Goal: Task Accomplishment & Management: Complete application form

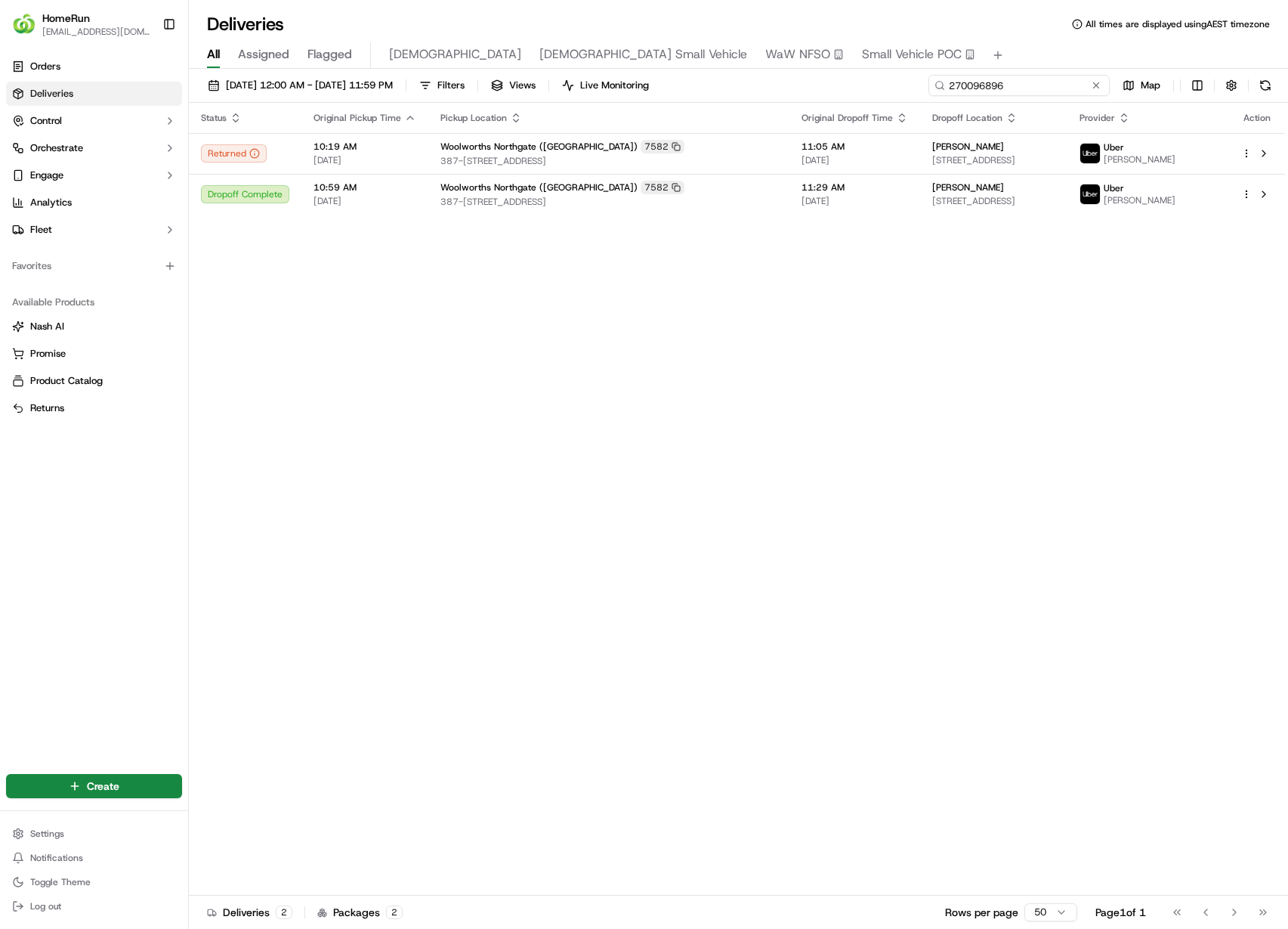
click at [1042, 83] on input "270096896" at bounding box center [1019, 85] width 182 height 21
paste input "71165"
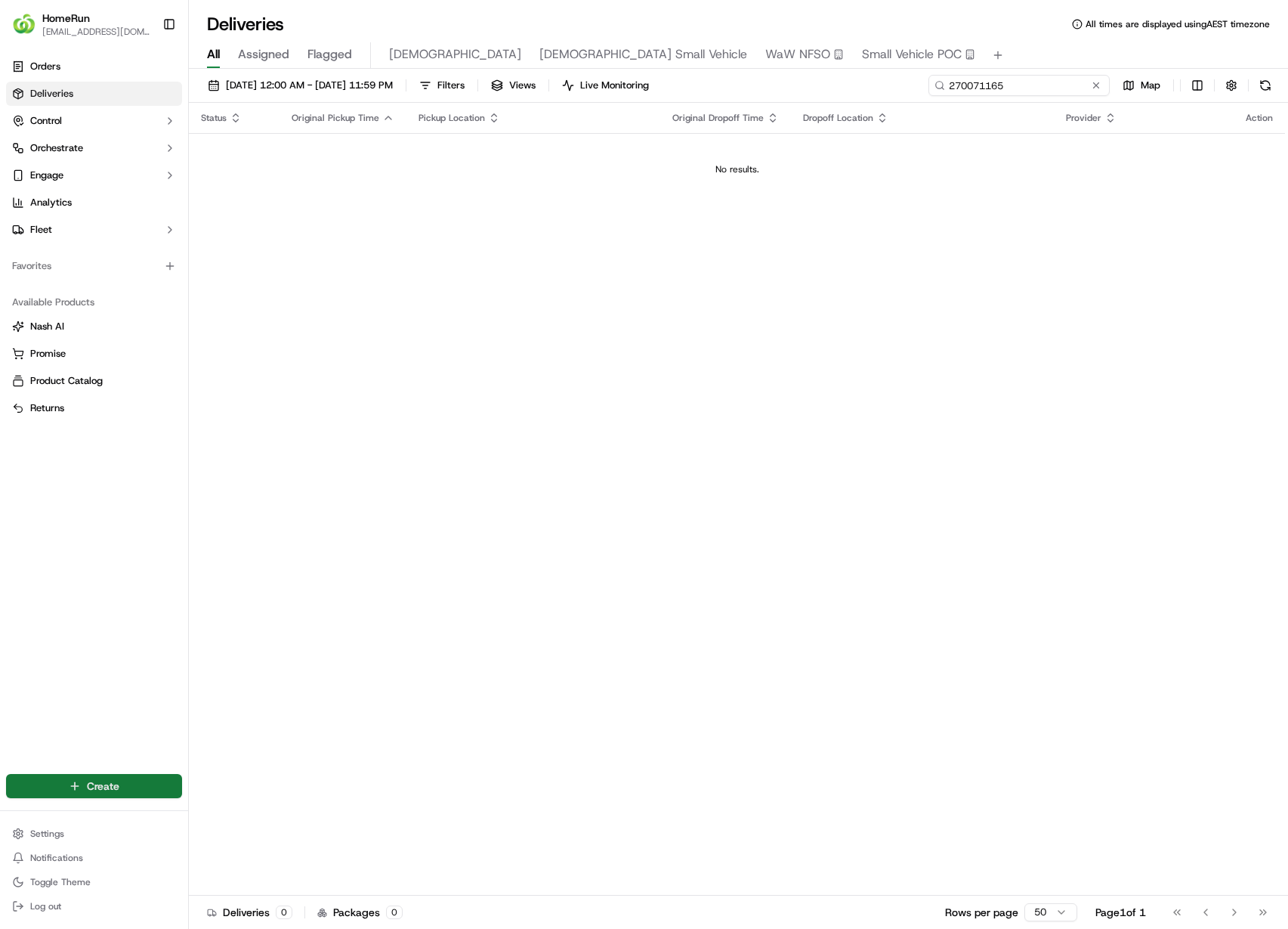
type input "270071165"
click at [97, 788] on html "HomeRun cvillarrealaedo@woolworths.com.au Toggle Sidebar Orders Deliveries Cont…" at bounding box center [644, 464] width 1288 height 929
click at [99, 785] on html "HomeRun cvillarrealaedo@woolworths.com.au Toggle Sidebar Orders Deliveries Cont…" at bounding box center [644, 464] width 1288 height 929
click at [104, 778] on html "HomeRun cvillarrealaedo@woolworths.com.au Toggle Sidebar Orders Deliveries Cont…" at bounding box center [644, 464] width 1288 height 929
click at [250, 810] on link "Delivery" at bounding box center [273, 814] width 168 height 27
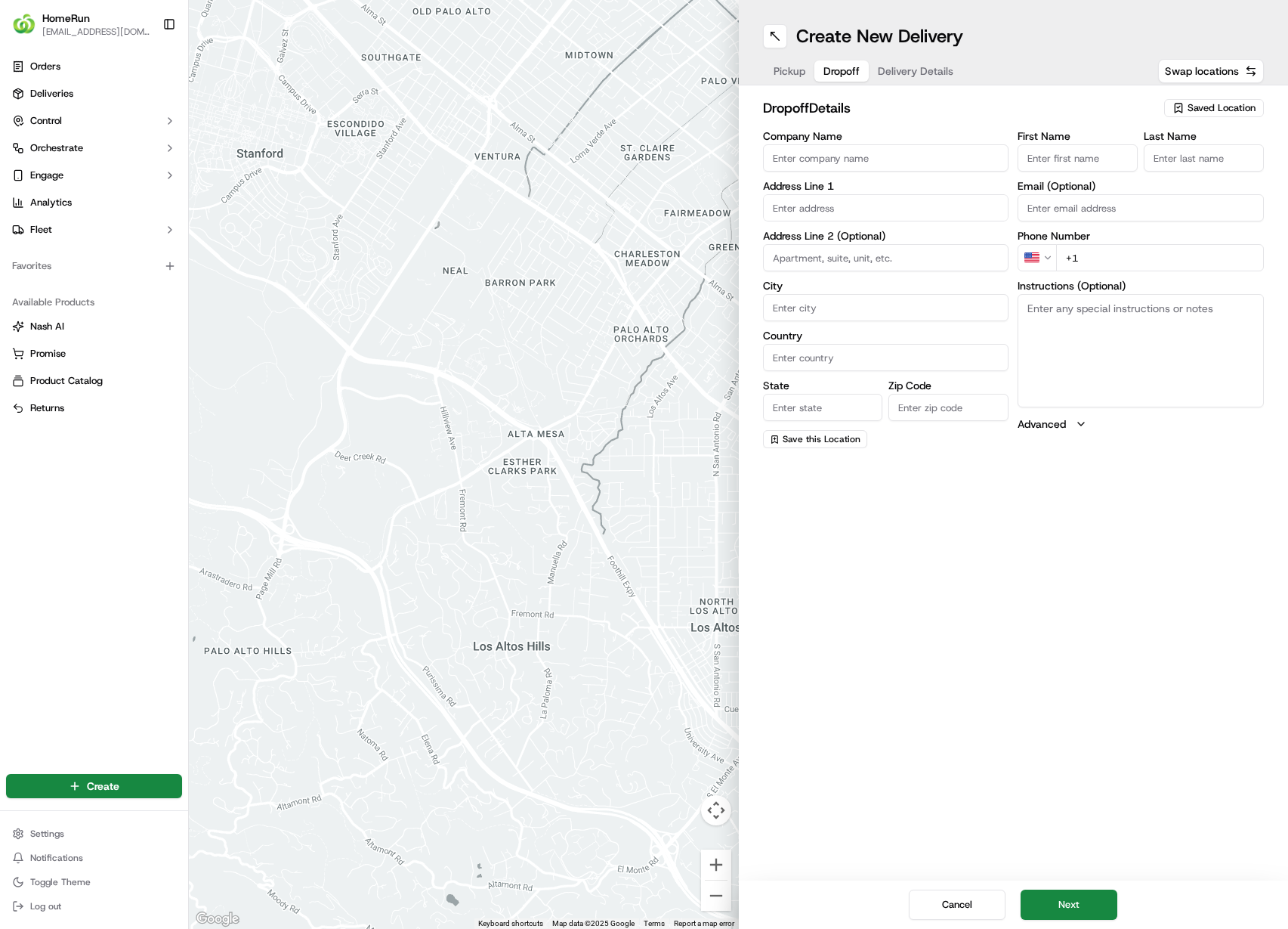
drag, startPoint x: 845, startPoint y: 68, endPoint x: 789, endPoint y: 66, distance: 56.0
click at [791, 66] on div "Pickup Dropoff Delivery Details" at bounding box center [864, 71] width 201 height 27
click at [789, 66] on span "Pickup" at bounding box center [789, 70] width 32 height 15
click at [1207, 63] on span "Swap locations" at bounding box center [1201, 70] width 74 height 15
click at [1215, 71] on span "Swap locations" at bounding box center [1201, 70] width 74 height 15
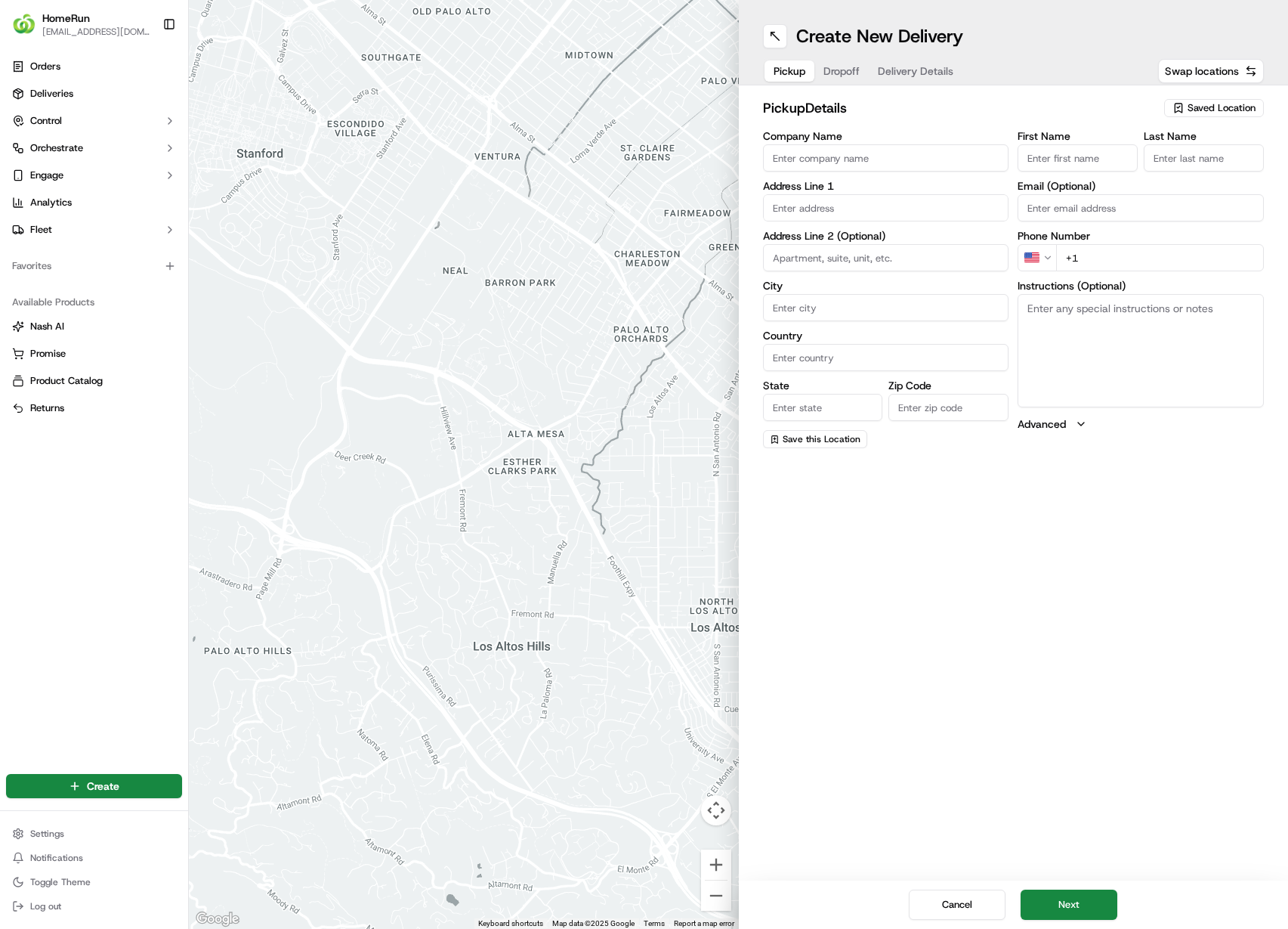
click at [1213, 105] on span "Saved Location" at bounding box center [1221, 108] width 68 height 13
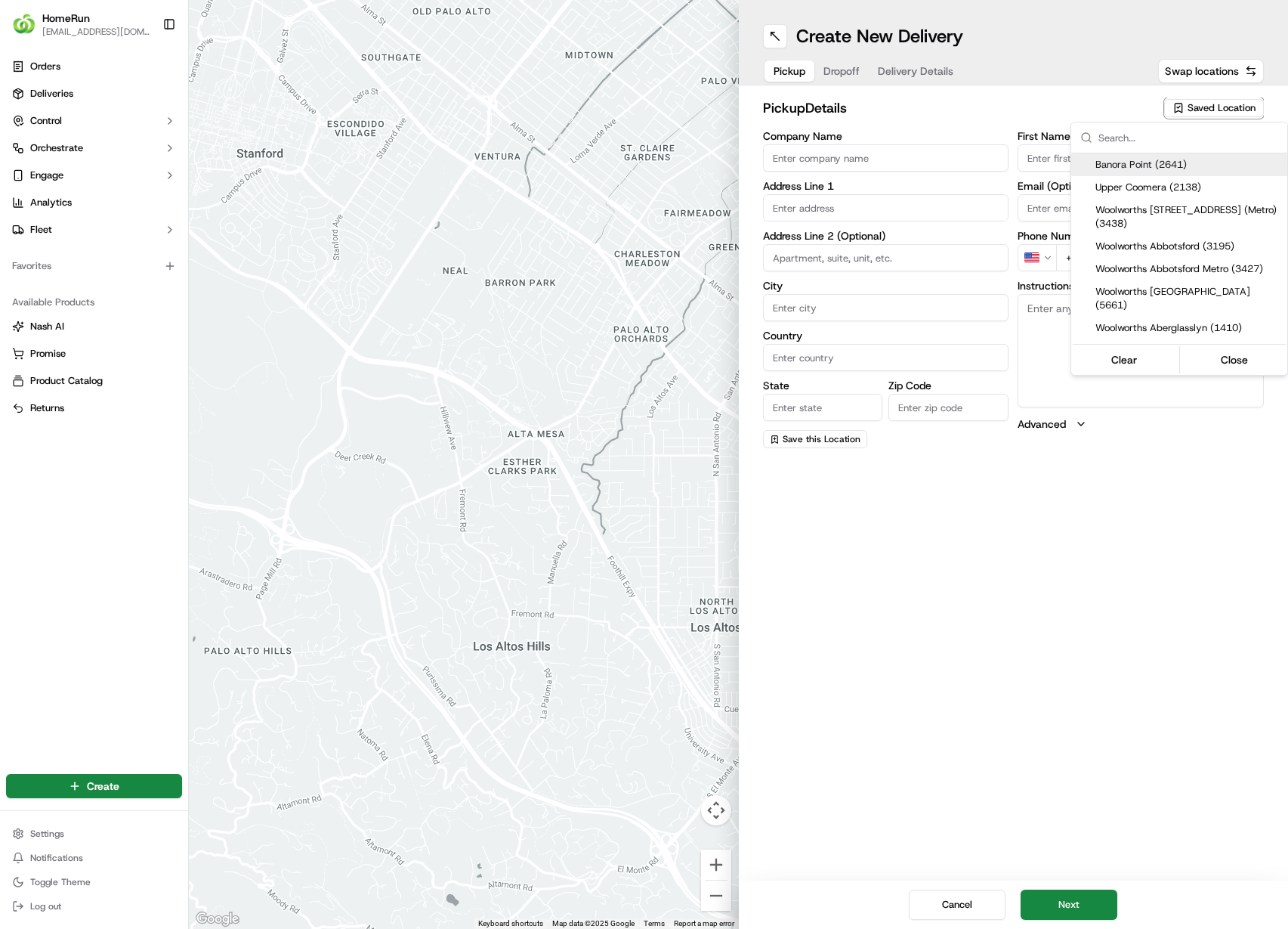
click at [1167, 144] on input "text" at bounding box center [1188, 137] width 180 height 30
click at [1169, 140] on input "text" at bounding box center [1188, 137] width 180 height 30
click at [1177, 130] on input "text" at bounding box center [1188, 137] width 180 height 30
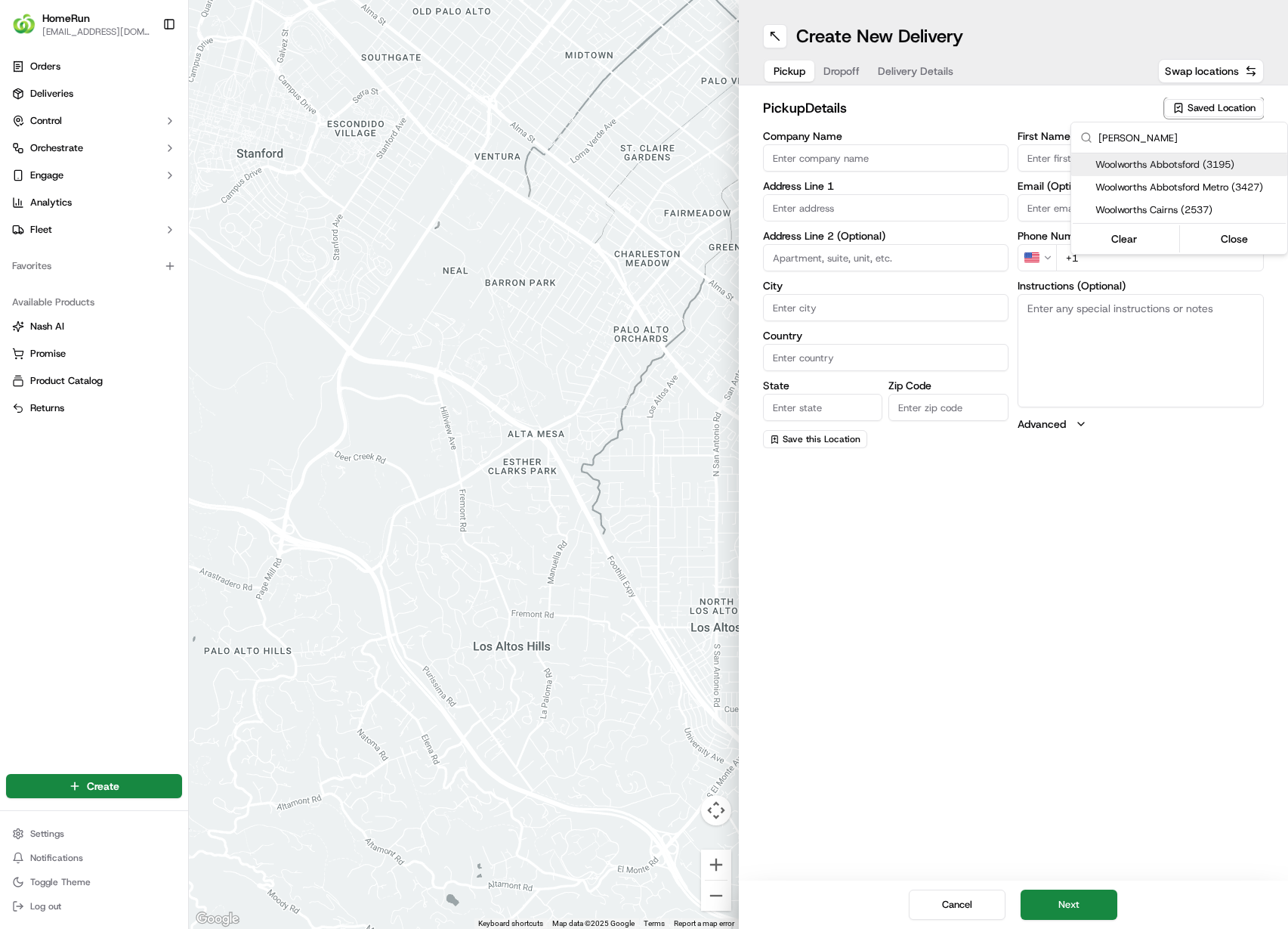
type input "abbo"
click at [1144, 162] on span "Woolworths Abbotsford (3195)" at bounding box center [1188, 165] width 186 height 13
type input "Woolworths Abbotsford"
type input "313 Victoria Street"
type input "Abbotsford"
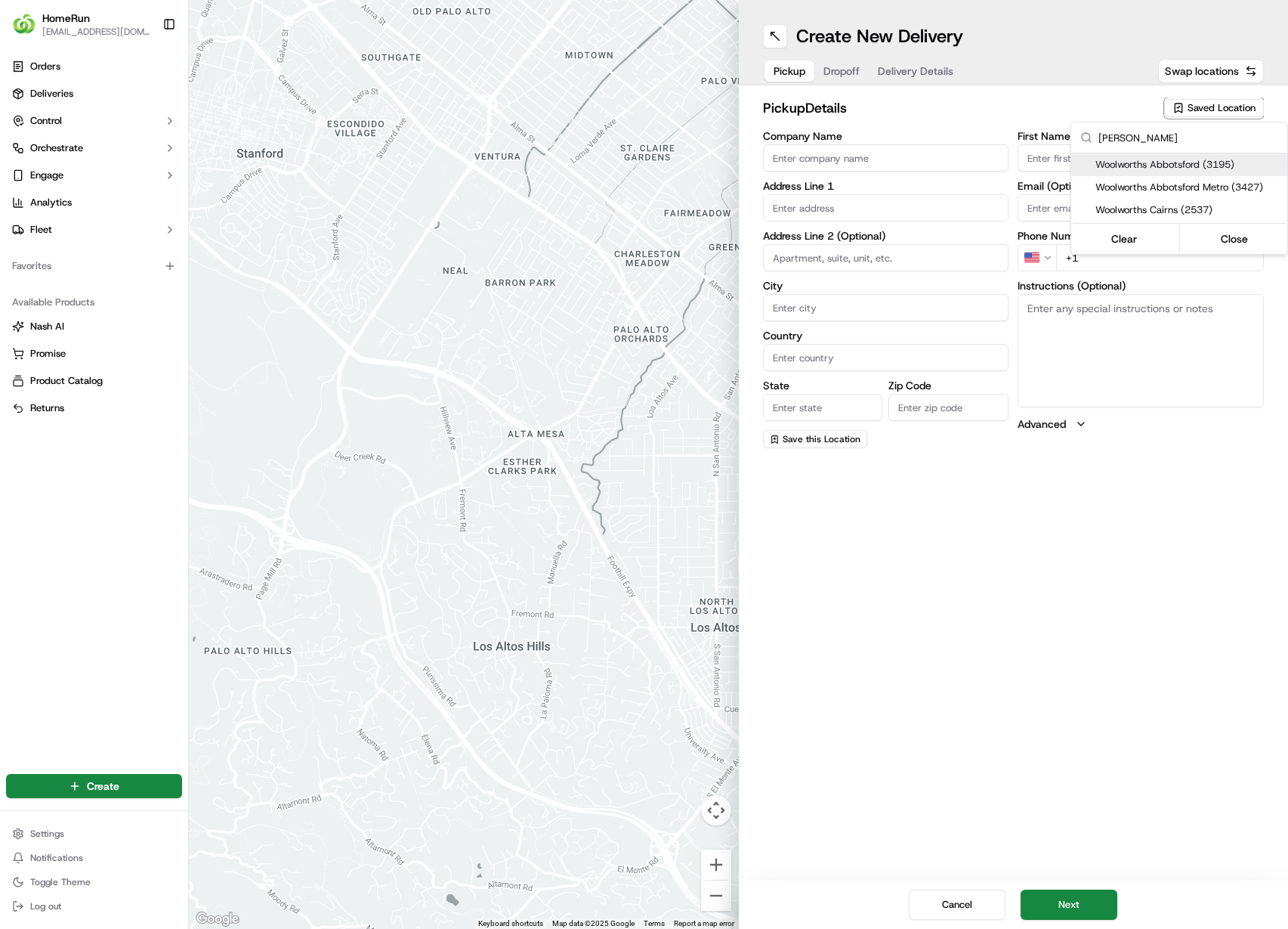
type input "AU"
type input "VIC"
type input "3067"
type input "Online"
type input "Team"
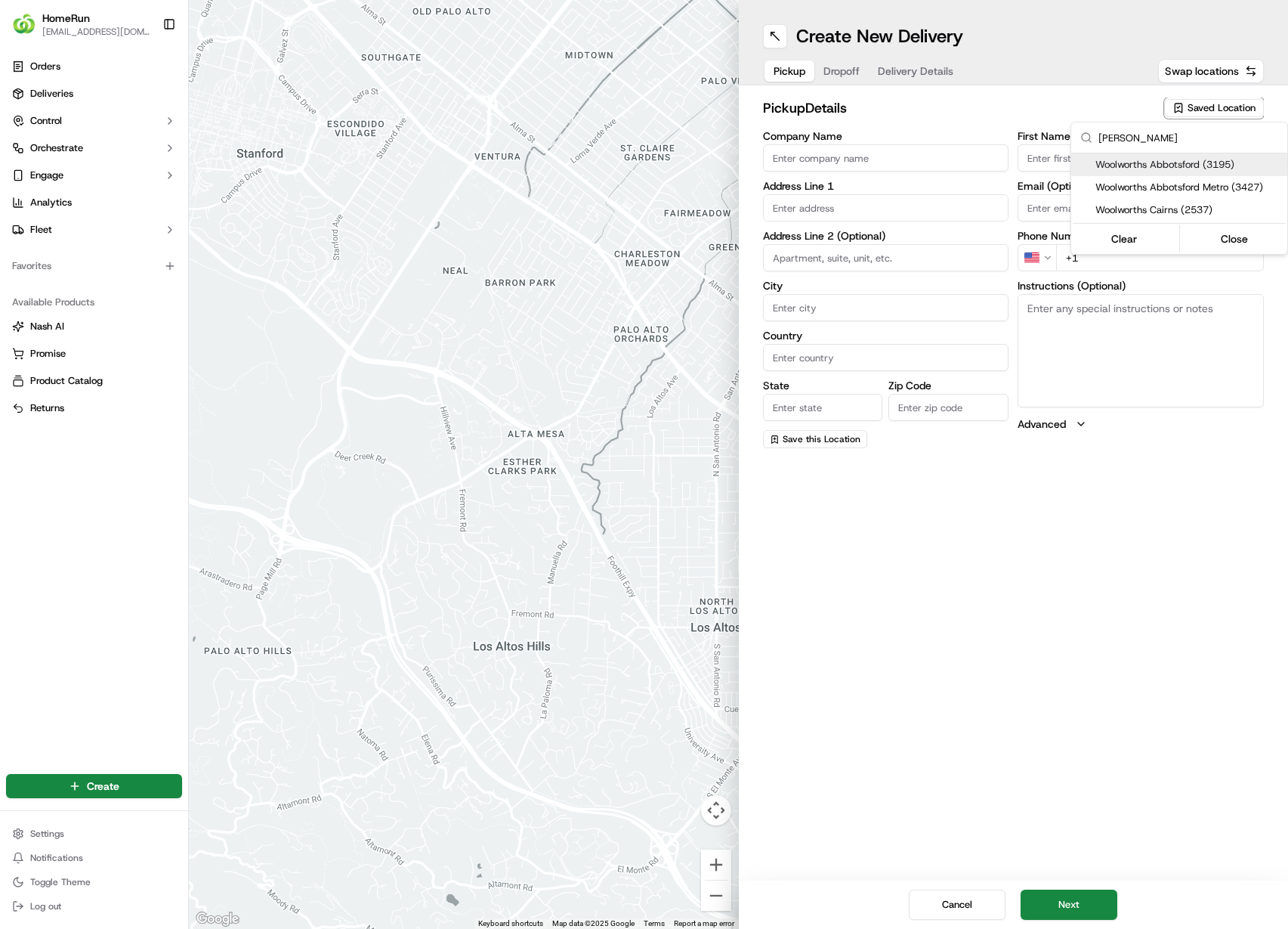
type input "+61 3 8347 6503"
type textarea "Collect In-Store at Service Desk. Scan Delivery Partner QR Code Poster to confi…"
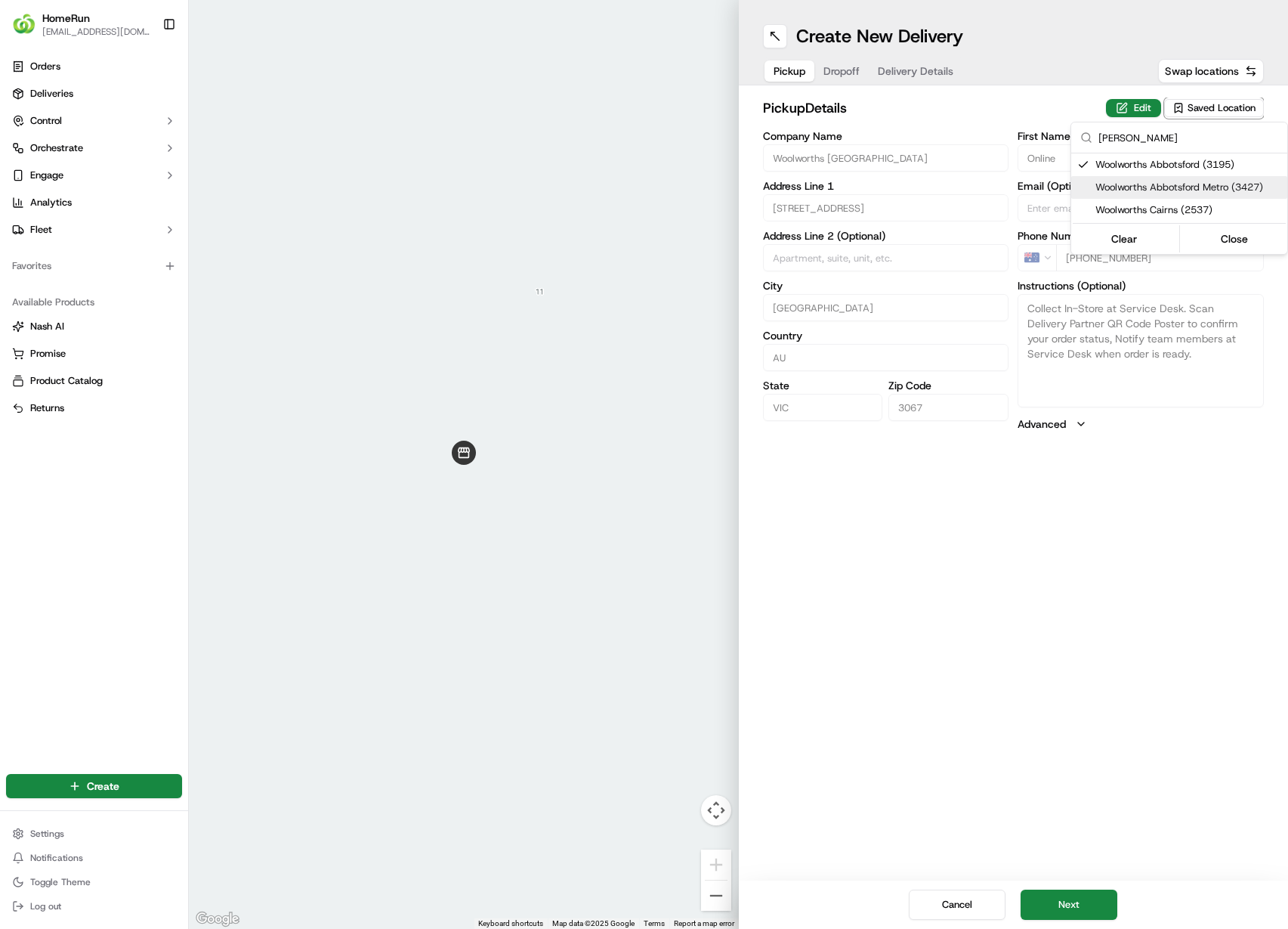
click at [1145, 576] on html "HomeRun cvillarrealaedo@woolworths.com.au Toggle Sidebar Orders Deliveries Cont…" at bounding box center [644, 464] width 1288 height 929
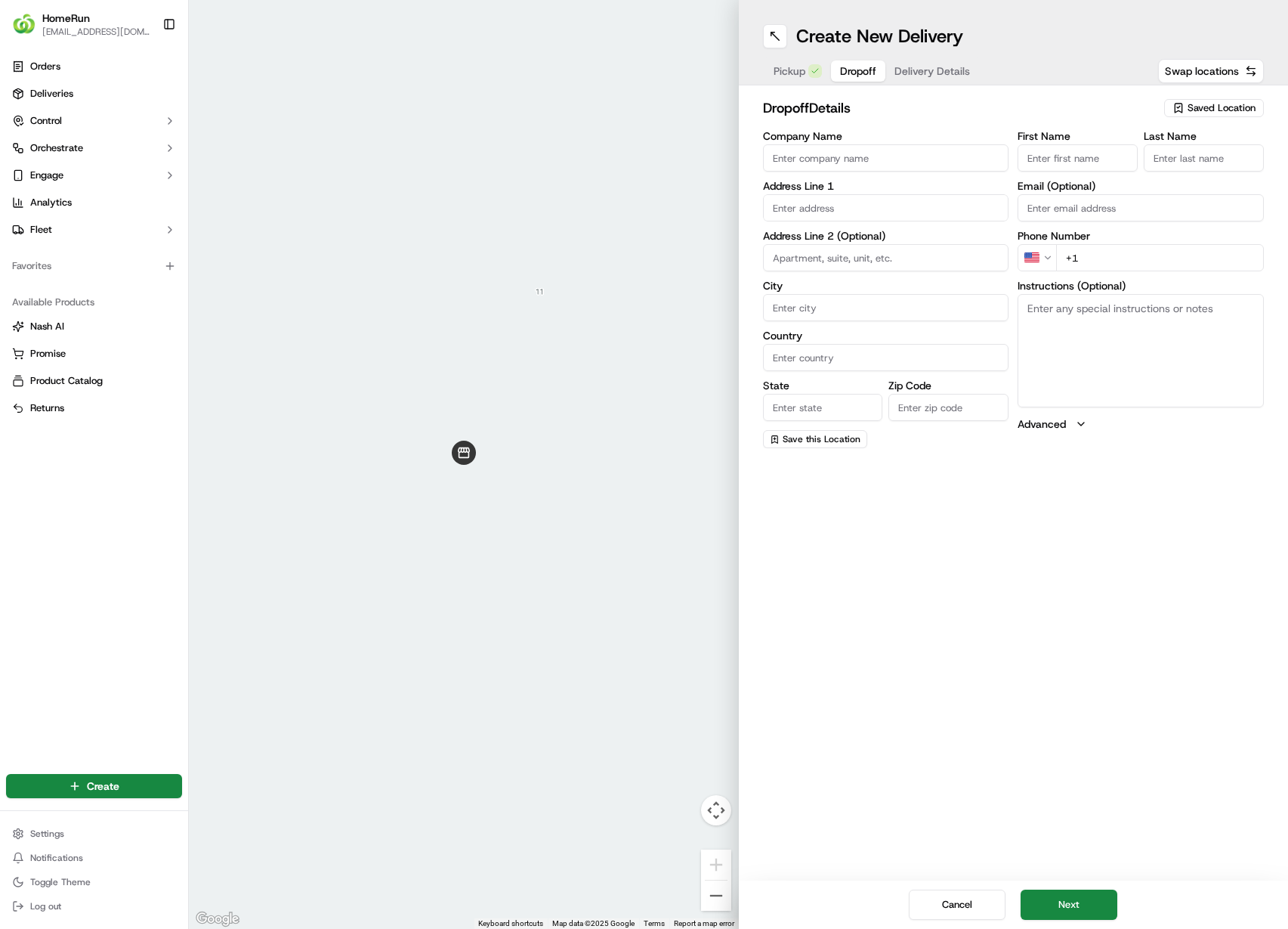
click at [844, 64] on span "Dropoff" at bounding box center [858, 70] width 37 height 15
click at [819, 207] on input "text" at bounding box center [886, 207] width 246 height 27
paste input "36 St Phillips St ABBOTSFORD"
click at [828, 233] on div "36 St Phillips St, Abbotsford VIC, Australia" at bounding box center [886, 239] width 239 height 23
type input "36 St Phillips St, Abbotsford VIC 3067, Australia"
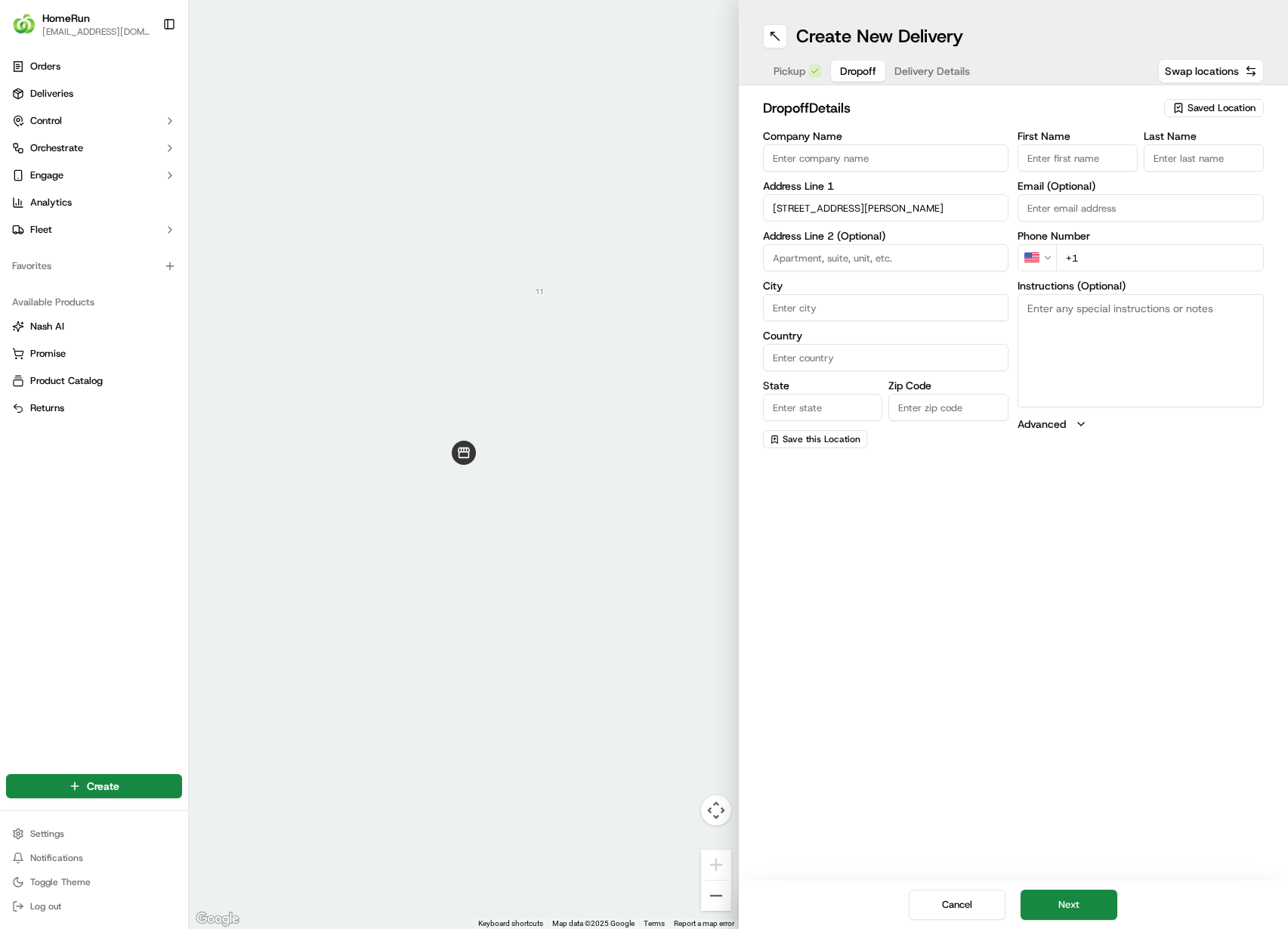
type input "Abbotsford"
type input "Australia"
type input "VIC"
type input "3067"
type input "36 Saint Phillips Street"
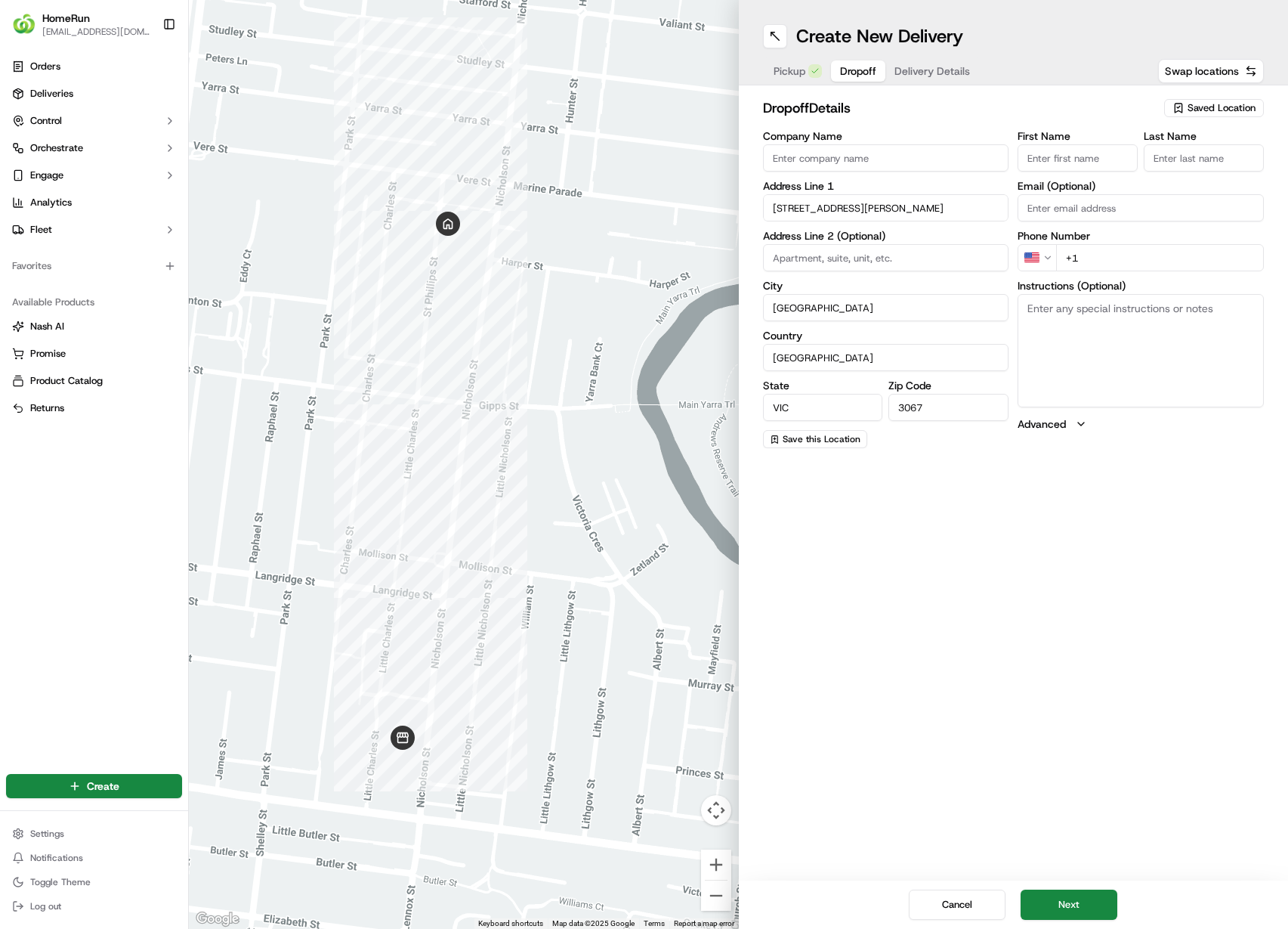
click at [1040, 261] on html "HomeRun cvillarrealaedo@woolworths.com.au Toggle Sidebar Orders Deliveries Cont…" at bounding box center [644, 464] width 1288 height 929
click at [1114, 258] on input "+61" at bounding box center [1160, 257] width 207 height 27
paste input "0450 602 220"
type input "+61 0450 602 220"
click at [1106, 354] on textarea "Instructions (Optional)" at bounding box center [1141, 350] width 246 height 113
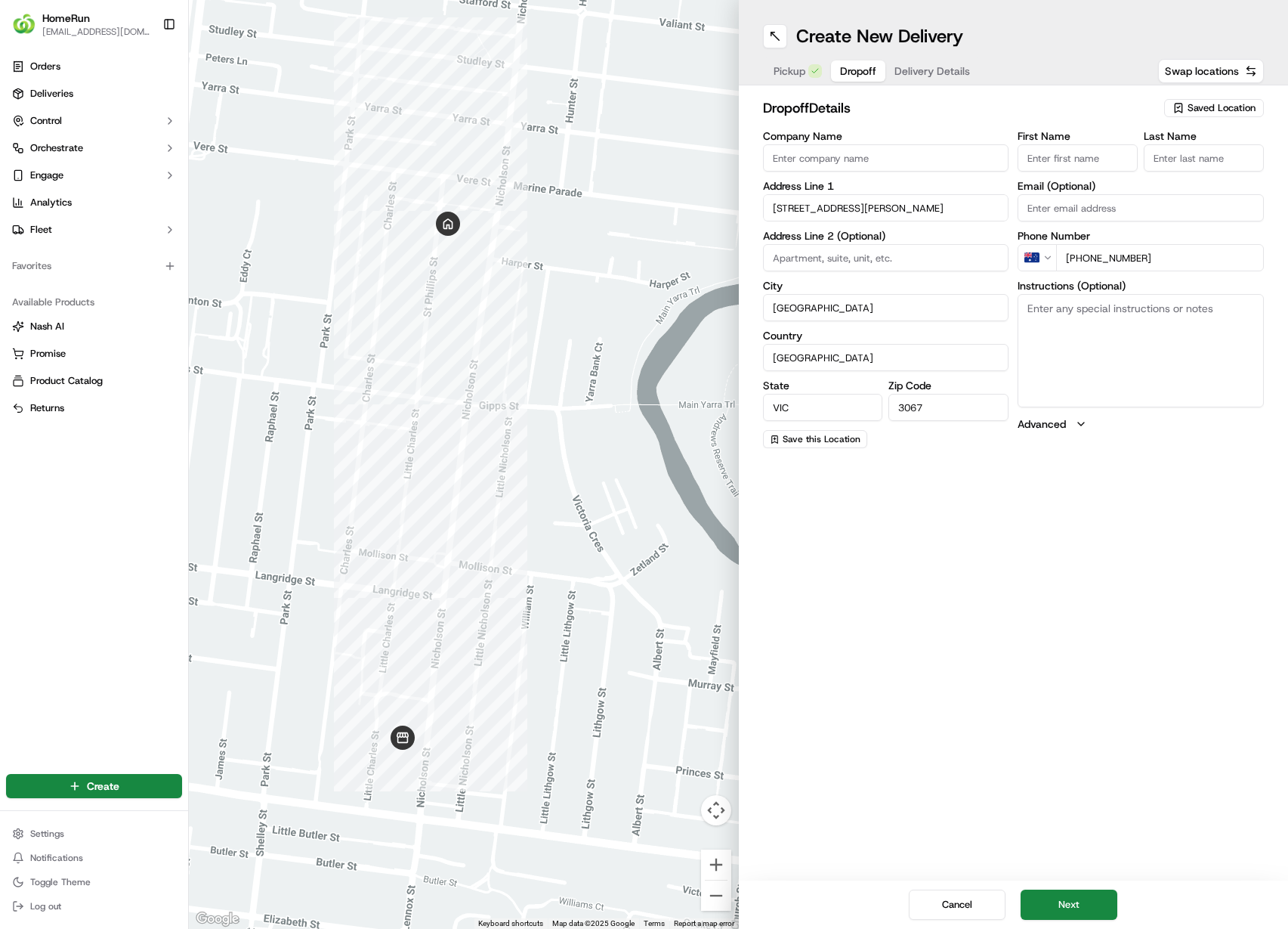
click at [1081, 362] on textarea "Instructions (Optional)" at bounding box center [1141, 350] width 246 height 113
paste textarea "CAN LEAVE UNATTENDED DA: 7767451-270071165 Knock quietly"
type textarea "CAN LEAVE UNATTENDED DA: 7767451-270071165 Knock quietly"
click at [1092, 157] on input "First Name" at bounding box center [1077, 158] width 120 height 27
paste input "Lucy Poole"
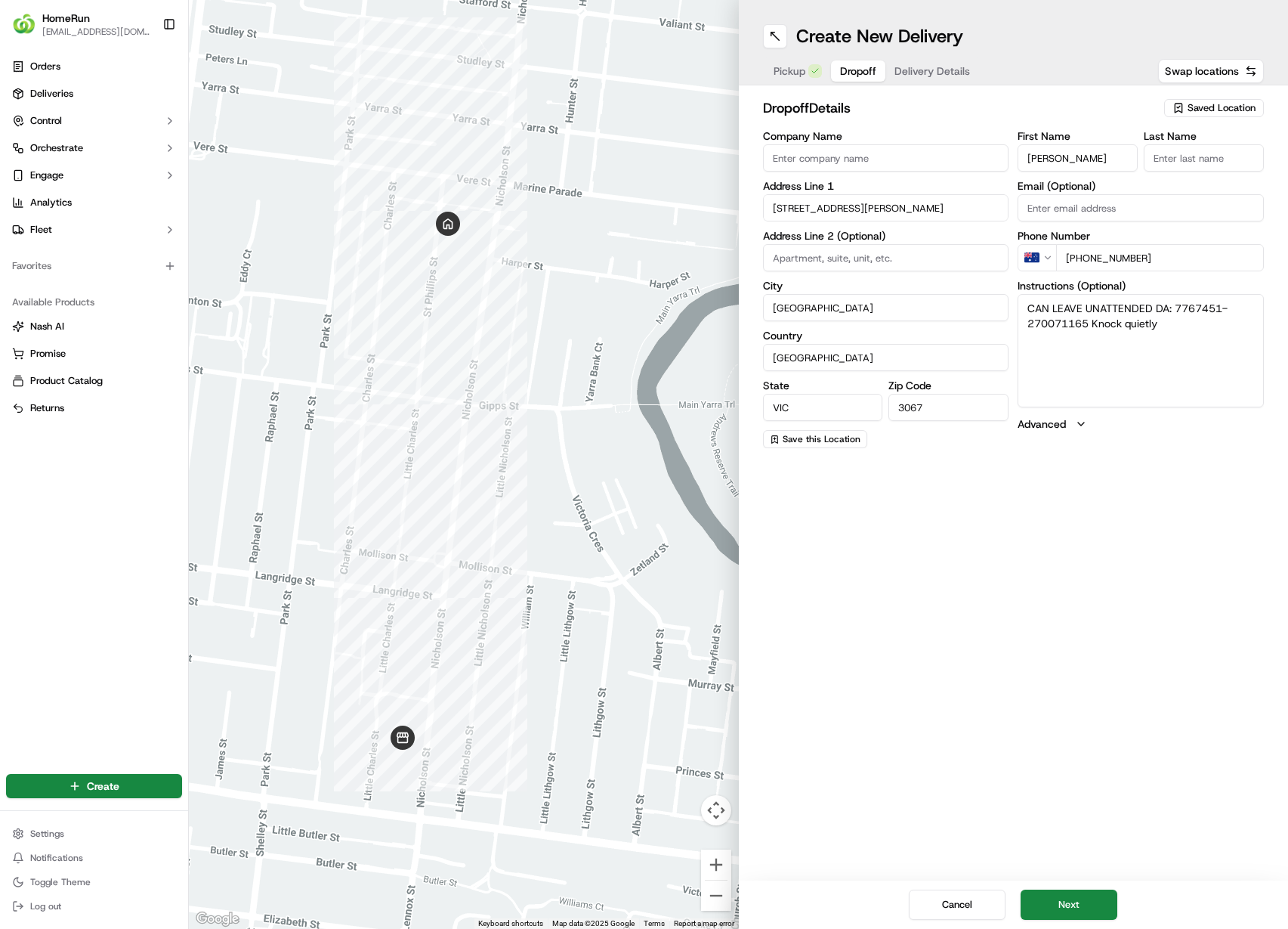
click at [1080, 157] on input "Lucy Poole" at bounding box center [1077, 158] width 120 height 27
click at [1057, 161] on input "Lucy Poole" at bounding box center [1077, 158] width 120 height 27
type input "Lucy"
click at [1233, 159] on input "Last Name" at bounding box center [1204, 158] width 120 height 27
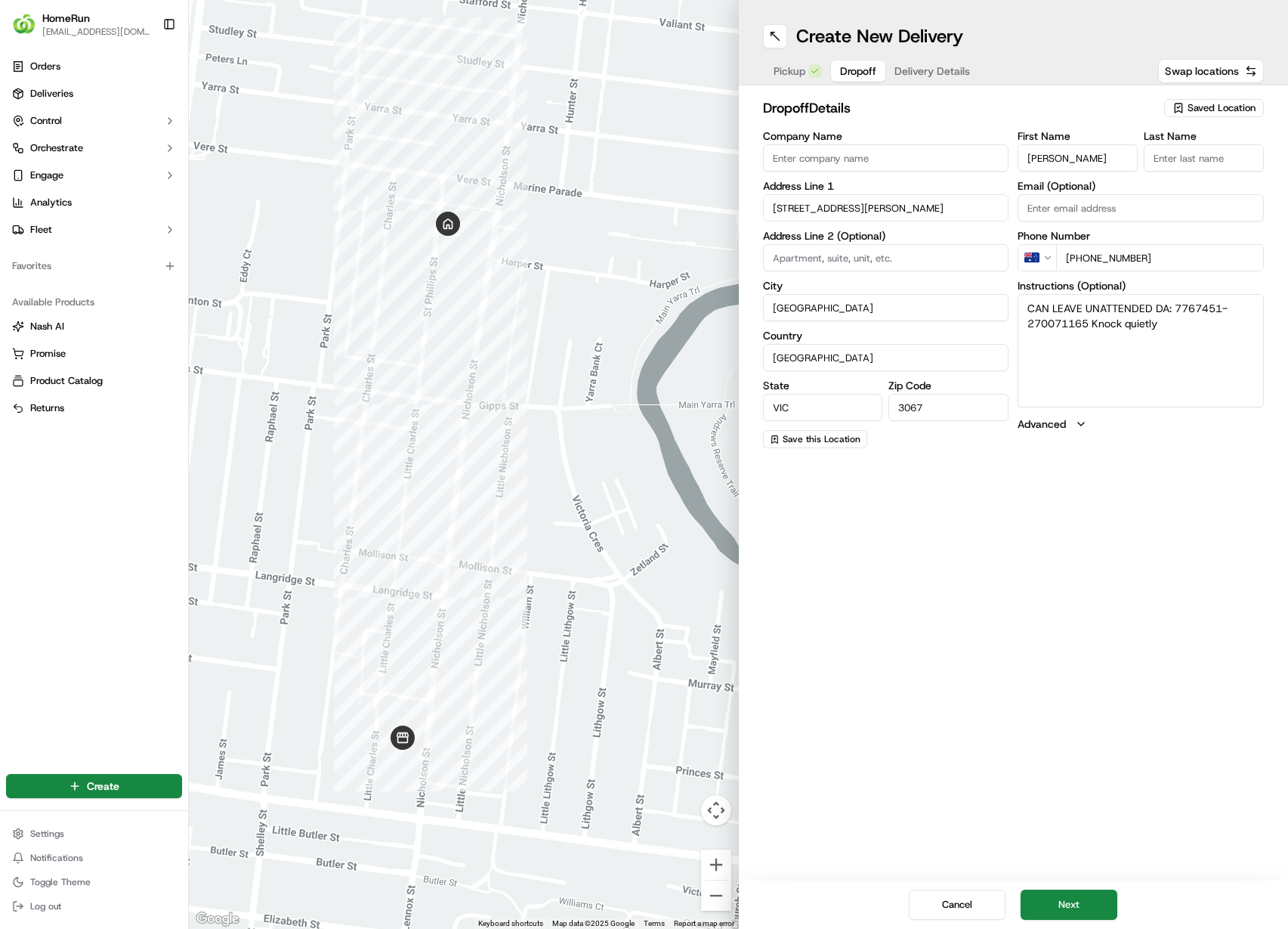
paste input "Poole"
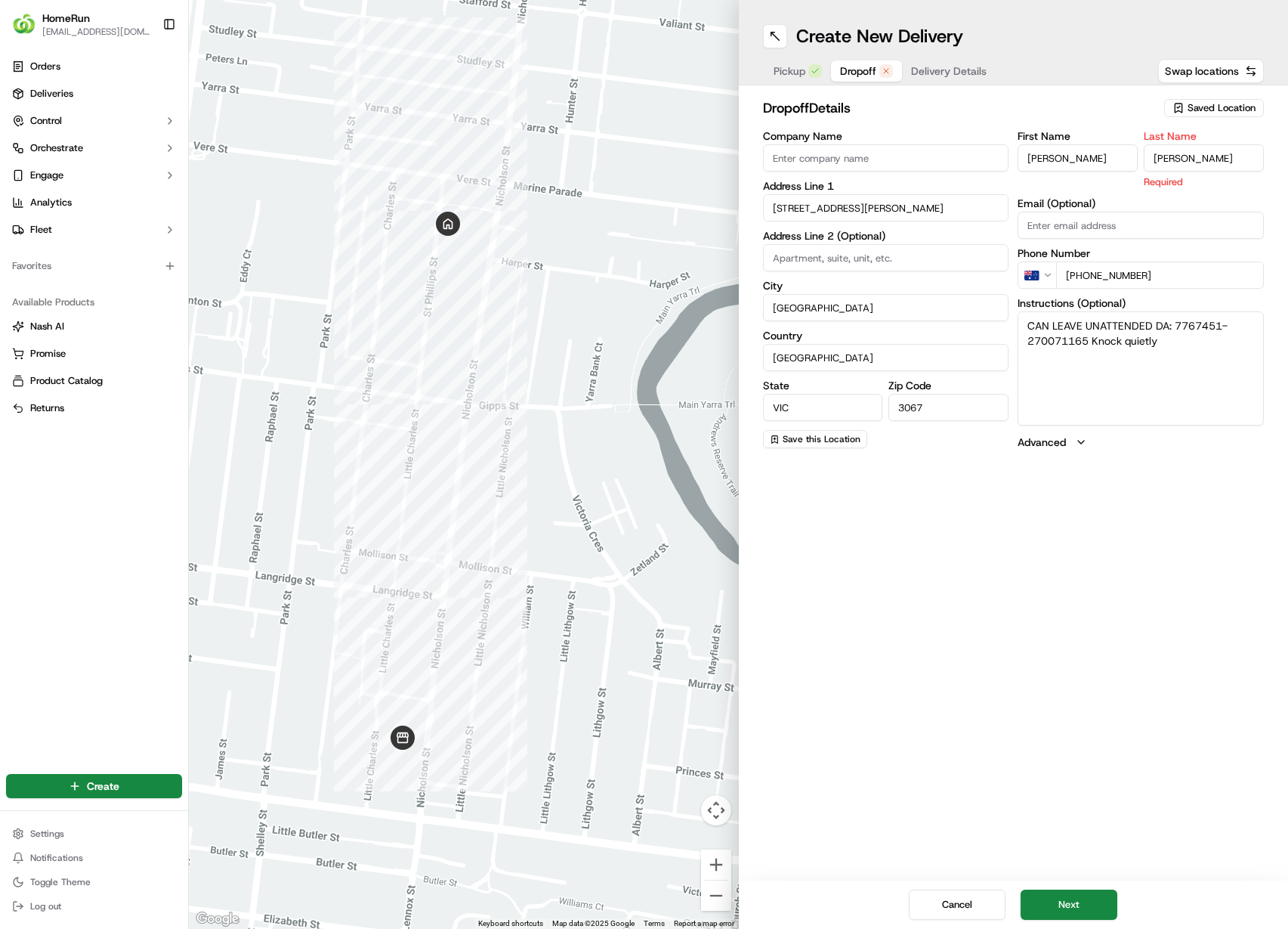
type input "Poole"
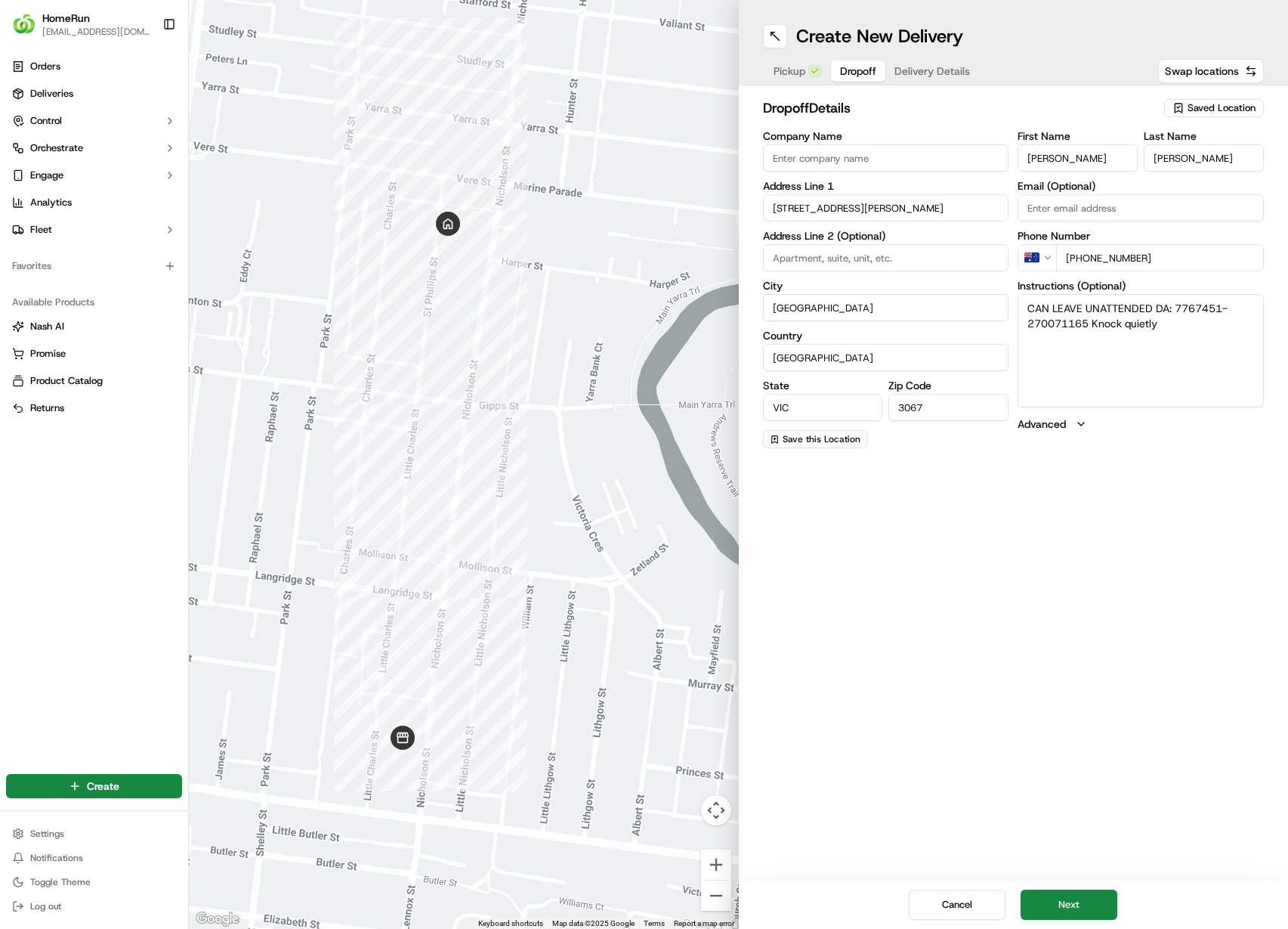
click at [1194, 625] on div "Create New Delivery Pickup Dropoff Delivery Details Swap locations dropoff Deta…" at bounding box center [1014, 464] width 550 height 929
click at [1100, 894] on button "Next" at bounding box center [1069, 905] width 97 height 30
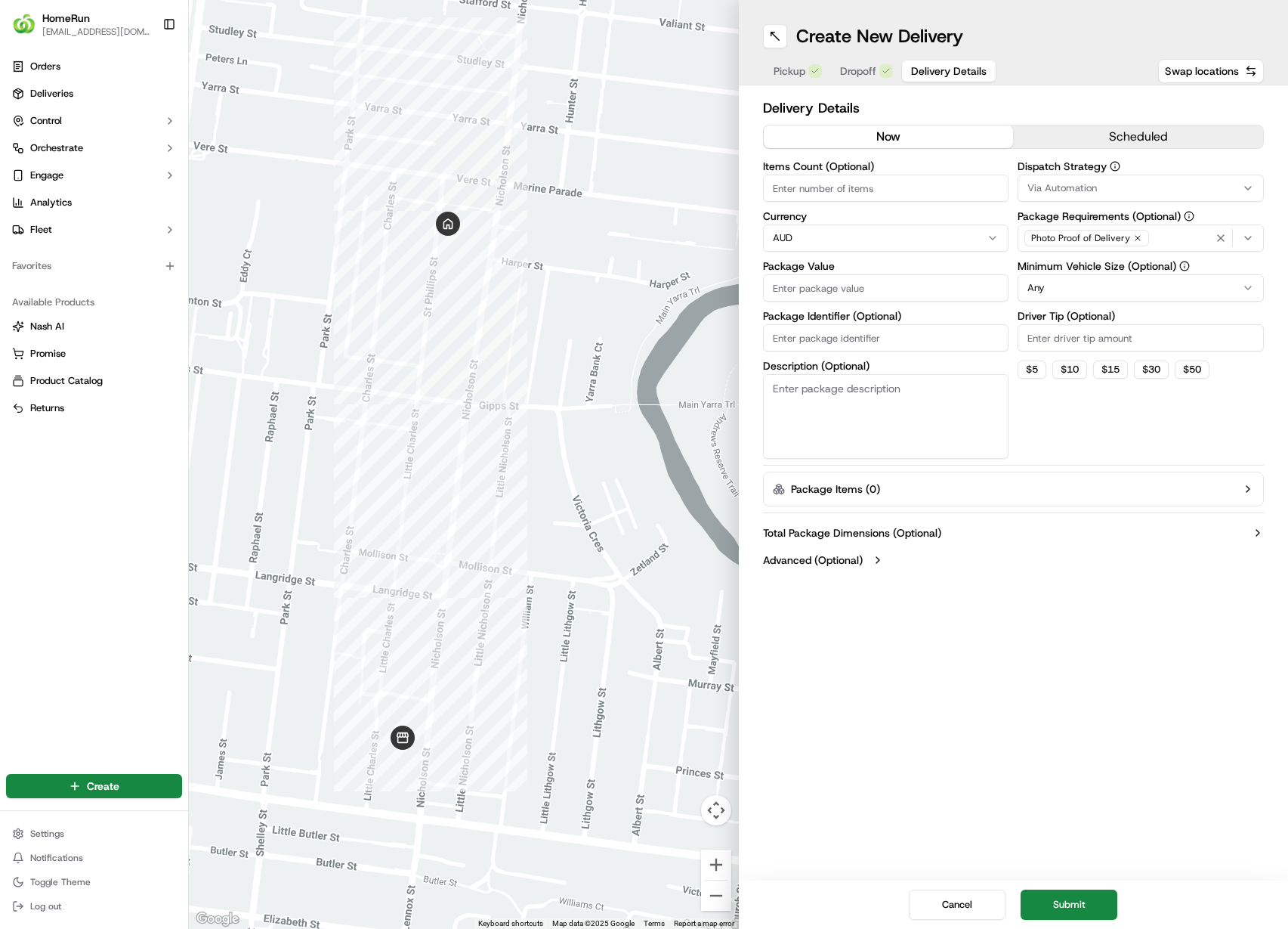
click at [809, 286] on input "Package Value" at bounding box center [886, 288] width 246 height 27
paste input "156.06"
type input "156.06"
click at [850, 337] on input "Package Identifier (Optional)" at bounding box center [886, 338] width 246 height 27
paste input "270071165"
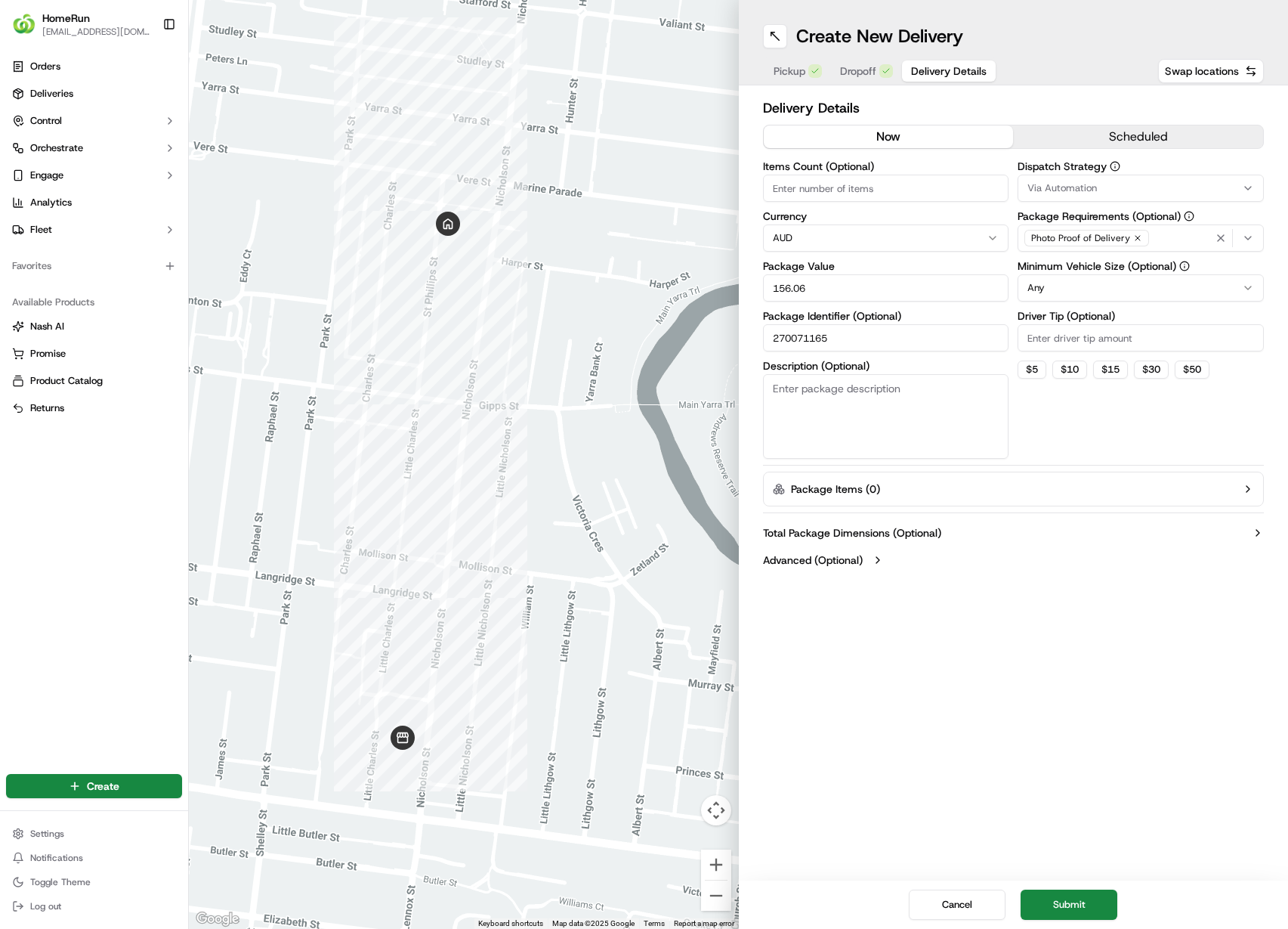
type input "270071165"
click at [864, 183] on input "Items Count (Optional)" at bounding box center [886, 188] width 246 height 27
type input "9"
click at [1083, 435] on div "Dispatch Strategy Via Automation Package Requirements (Optional) Photo Proof of…" at bounding box center [1141, 310] width 246 height 298
click at [925, 424] on textarea "Description (Optional)" at bounding box center [886, 417] width 246 height 85
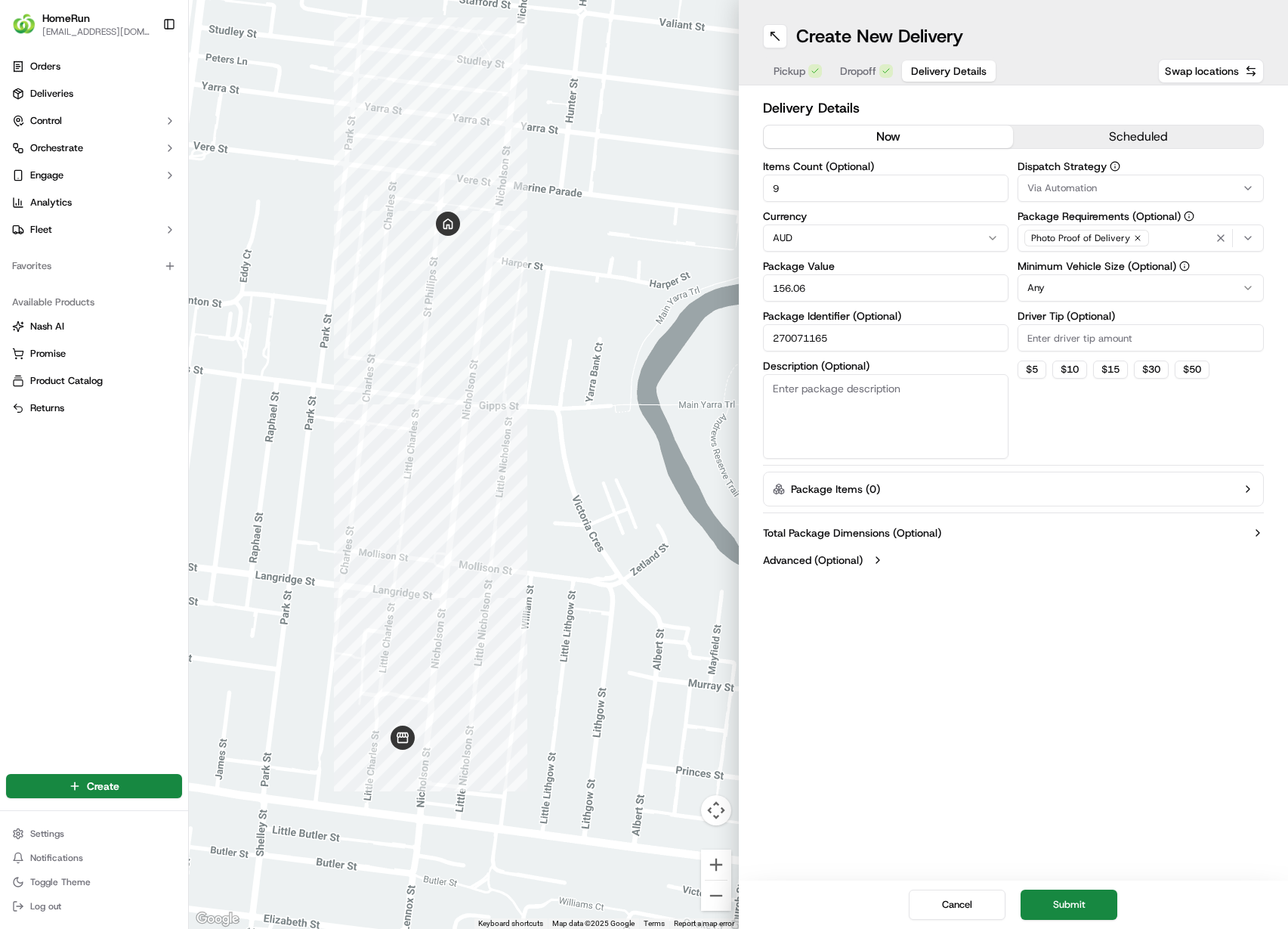
paste textarea "Picking Zone Bag Count Chilled 6 Frozen 0 Ambient 3 Security 0"
click at [861, 390] on textarea "Picking Zone Bag Count Chilled 6 Frozen 0 Ambient 3 Security 0" at bounding box center [886, 417] width 246 height 85
drag, startPoint x: 867, startPoint y: 378, endPoint x: 747, endPoint y: 379, distance: 120.0
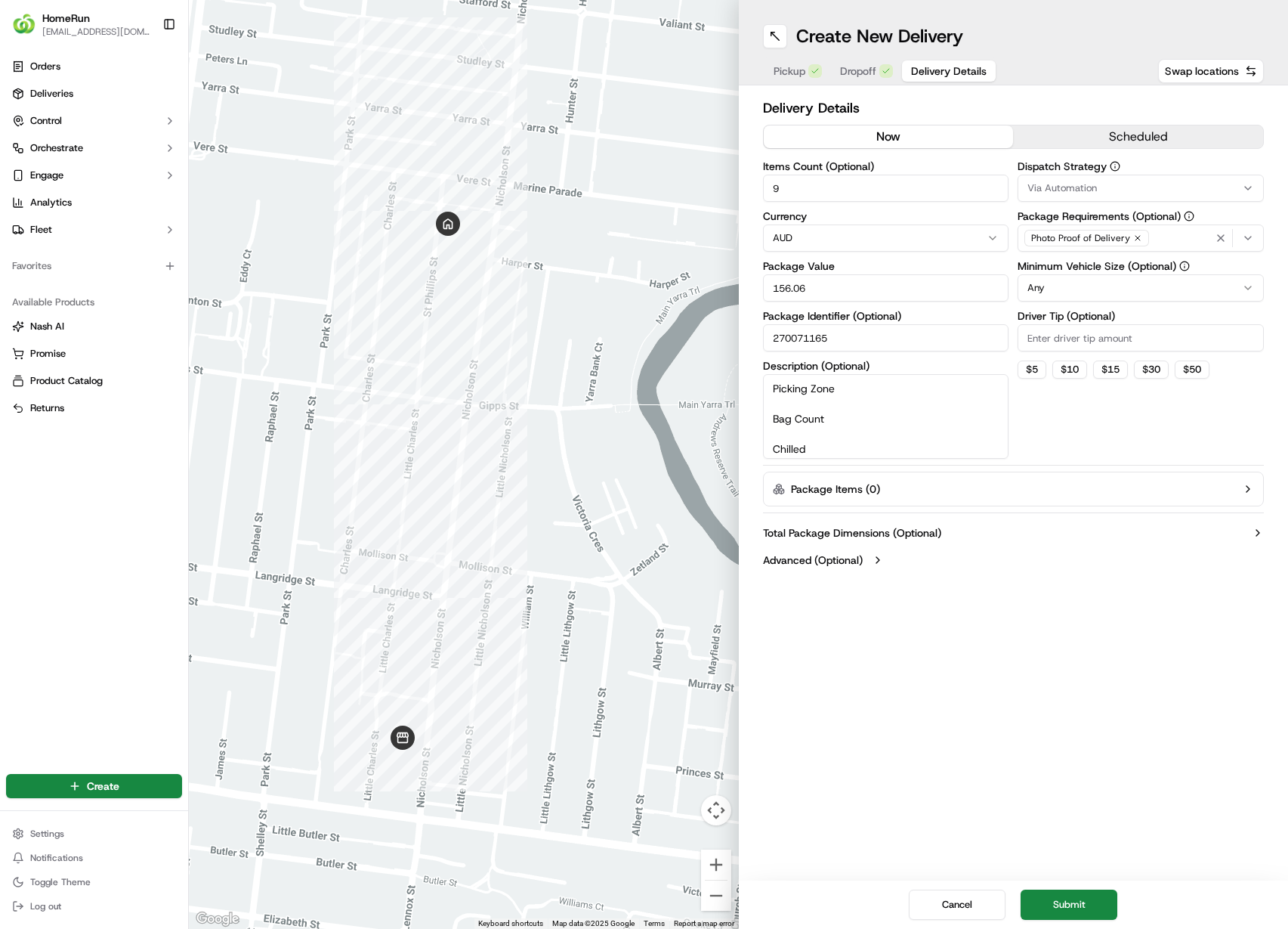
click at [747, 379] on div "Delivery Details now scheduled Items Count (Optional) 9 Currency AUD Package Va…" at bounding box center [1014, 336] width 550 height 501
drag, startPoint x: 797, startPoint y: 453, endPoint x: 773, endPoint y: 432, distance: 31.9
click at [773, 432] on textarea "Bag Count Chilled 6 Frozen 0 Ambient 3 Security 0" at bounding box center [886, 417] width 246 height 85
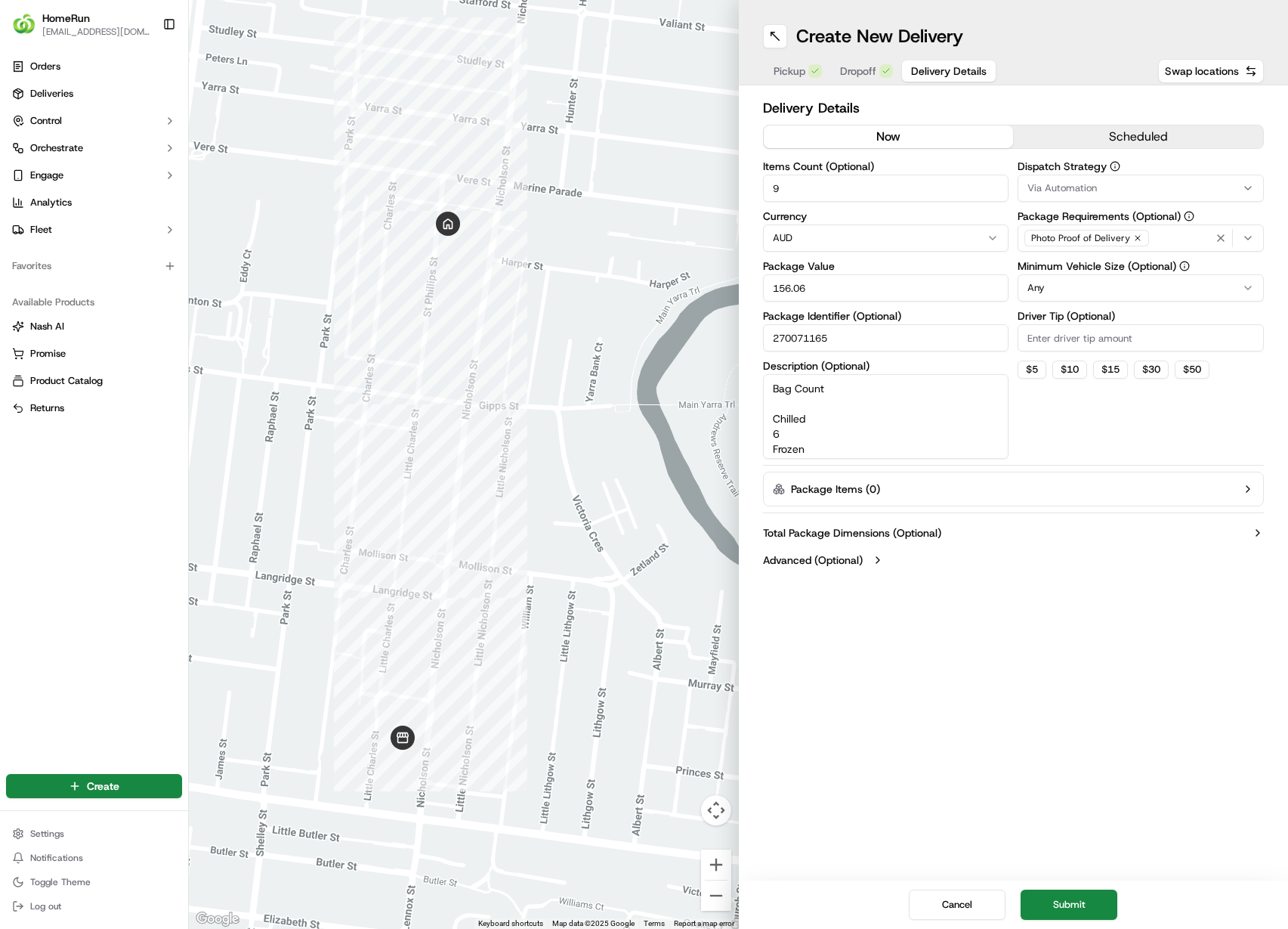
drag, startPoint x: 798, startPoint y: 399, endPoint x: 767, endPoint y: 388, distance: 32.9
click at [767, 388] on textarea "Bag Count Chilled 6 Frozen 0 Ambient 3" at bounding box center [886, 417] width 246 height 85
click at [791, 451] on textarea "Bag Count Chilled 6 Frozen 0 Ambient 3" at bounding box center [886, 417] width 246 height 85
click at [788, 447] on textarea "Bag Count Chilled 6 Frozen 0 Ambient 3" at bounding box center [886, 417] width 246 height 85
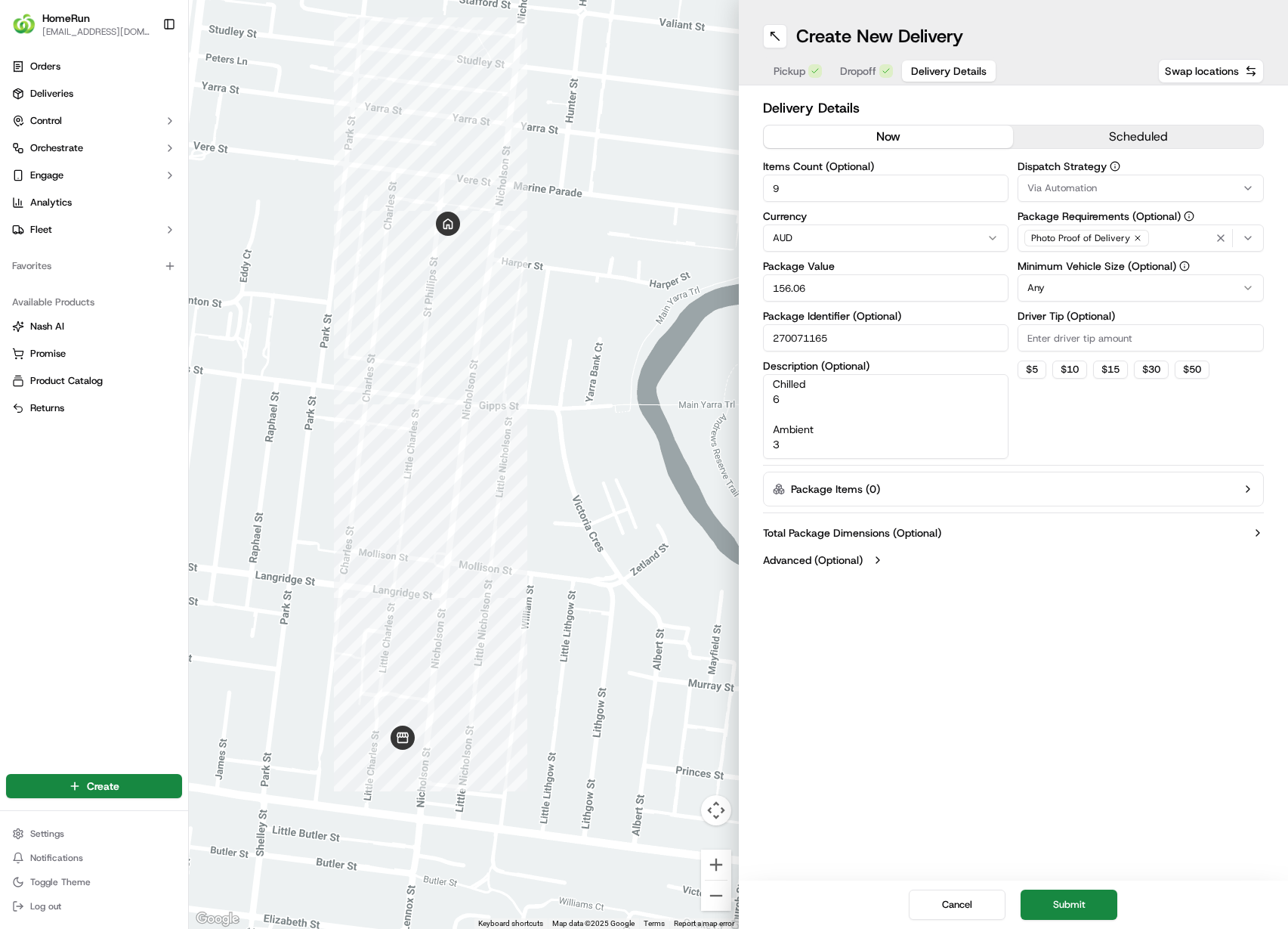
scroll to position [50, 0]
type textarea "Bag Count Chilled 6 Ambient 3"
click at [1067, 918] on button "Submit" at bounding box center [1069, 905] width 97 height 30
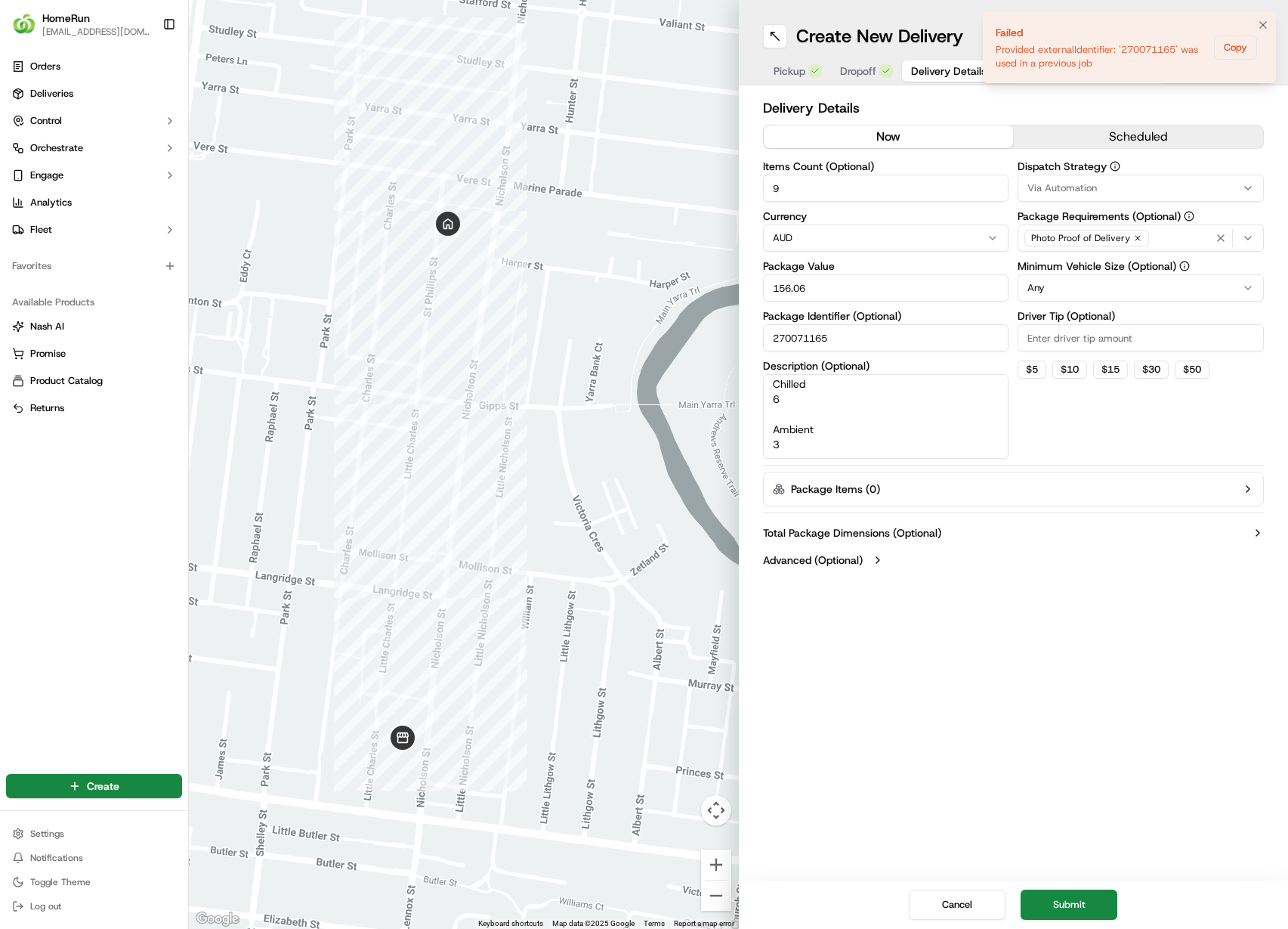
click at [1155, 43] on div "Provided externalIdentifier: '270071165' was used in a previous job" at bounding box center [1102, 56] width 212 height 27
click at [1155, 46] on div "Provided externalIdentifier: '270071165' was used in a previous job" at bounding box center [1102, 56] width 212 height 27
click at [872, 328] on input "270071165" at bounding box center [886, 338] width 246 height 27
drag, startPoint x: 864, startPoint y: 336, endPoint x: 691, endPoint y: 326, distance: 173.3
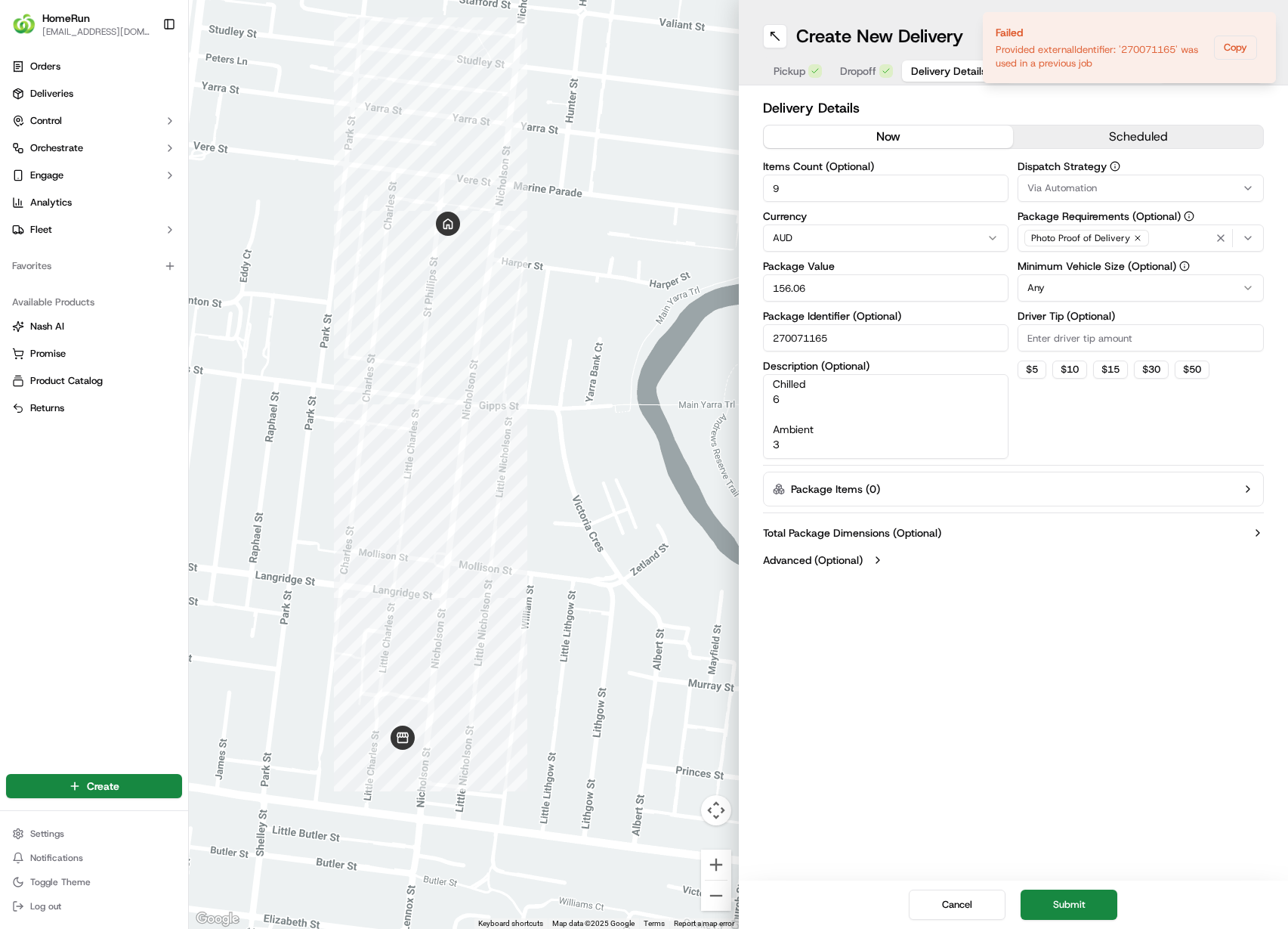
click at [691, 326] on div "← Move left → Move right ↑ Move up ↓ Move down + Zoom in - Zoom out Home Jump l…" at bounding box center [738, 464] width 1099 height 929
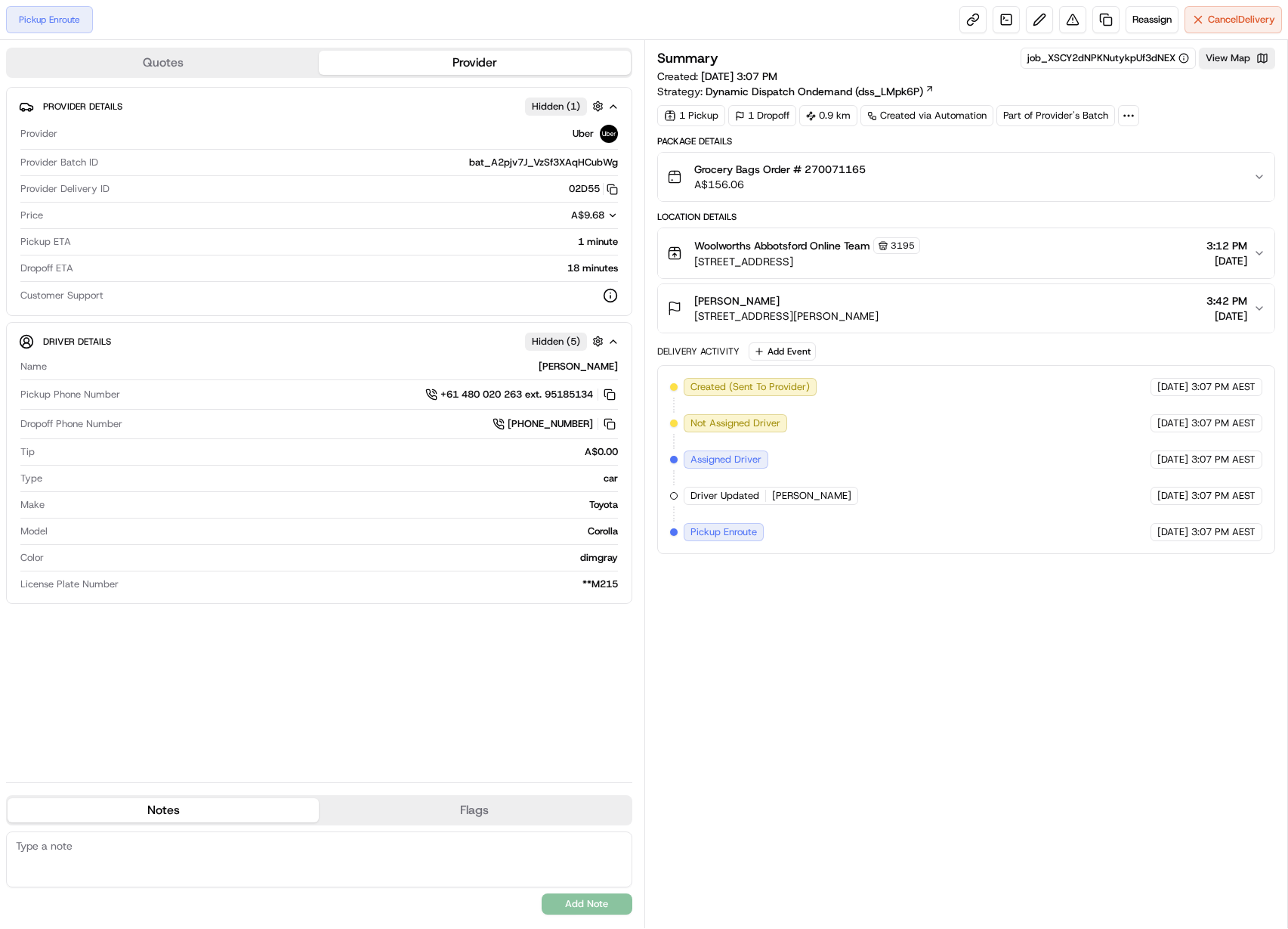
click at [1074, 744] on div "Summary job_XSCY2dNPKNutykpUf3dNEX View Map Created: [DATE] 3:07 PM Strategy: D…" at bounding box center [967, 484] width 619 height 873
click at [770, 664] on div "Summary job_XSCY2dNPKNutykpUf3dNEX View Map Created: [DATE] 3:07 PM Strategy: D…" at bounding box center [967, 484] width 619 height 873
click at [770, 663] on div "Summary job_XSCY2dNPKNutykpUf3dNEX View Map Created: [DATE] 3:07 PM Strategy: D…" at bounding box center [967, 484] width 619 height 873
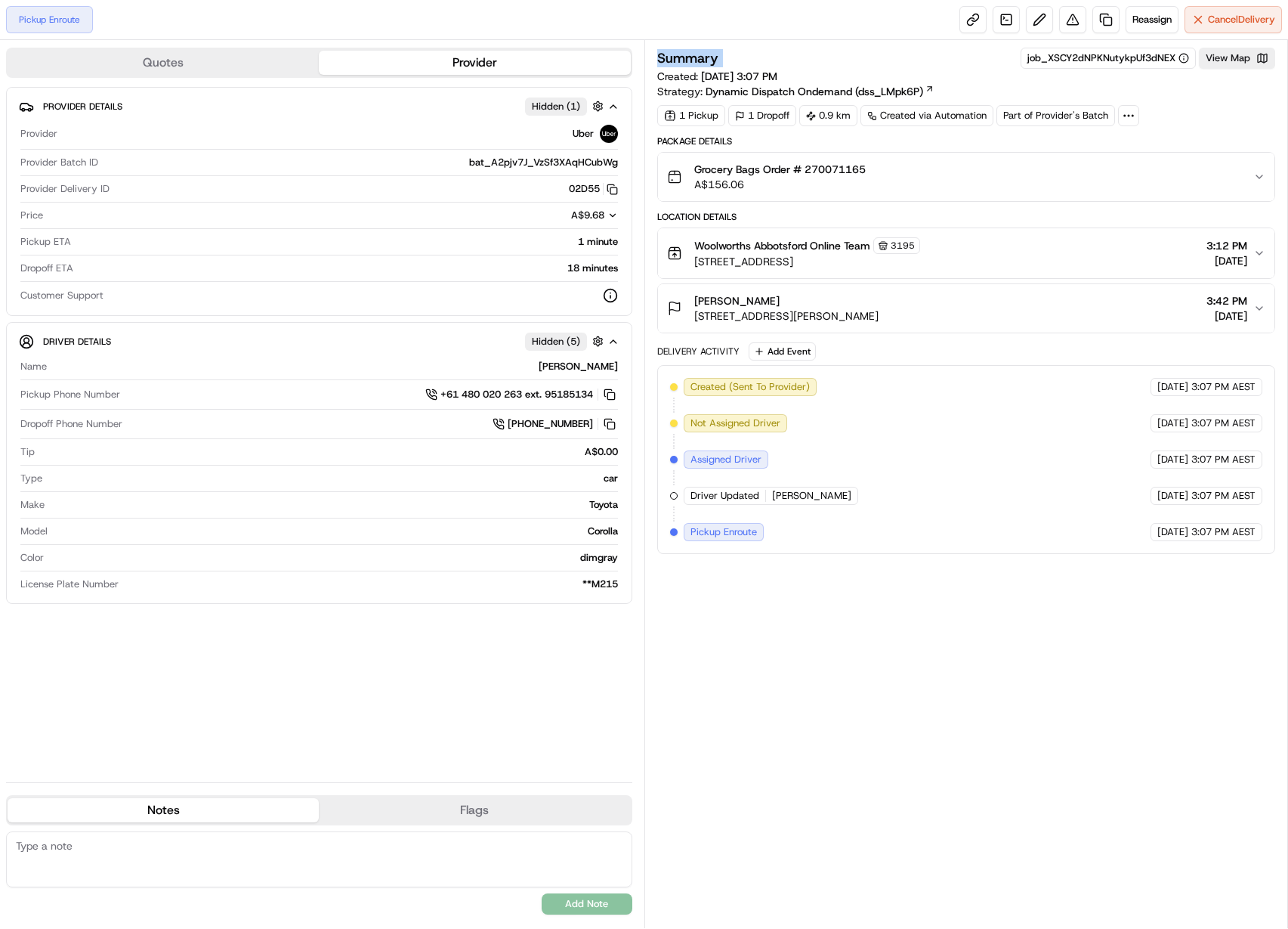
click at [770, 663] on div "Summary job_XSCY2dNPKNutykpUf3dNEX View Map Created: [DATE] 3:07 PM Strategy: D…" at bounding box center [967, 484] width 619 height 873
click at [770, 663] on div "Summary job_XSCY2dNPKNutykpUf3dNEX View Map Created: 19/09/2025 3:07 PM Strateg…" at bounding box center [967, 484] width 619 height 873
click at [777, 81] on span "19/09/2025 3:07 PM" at bounding box center [739, 76] width 76 height 13
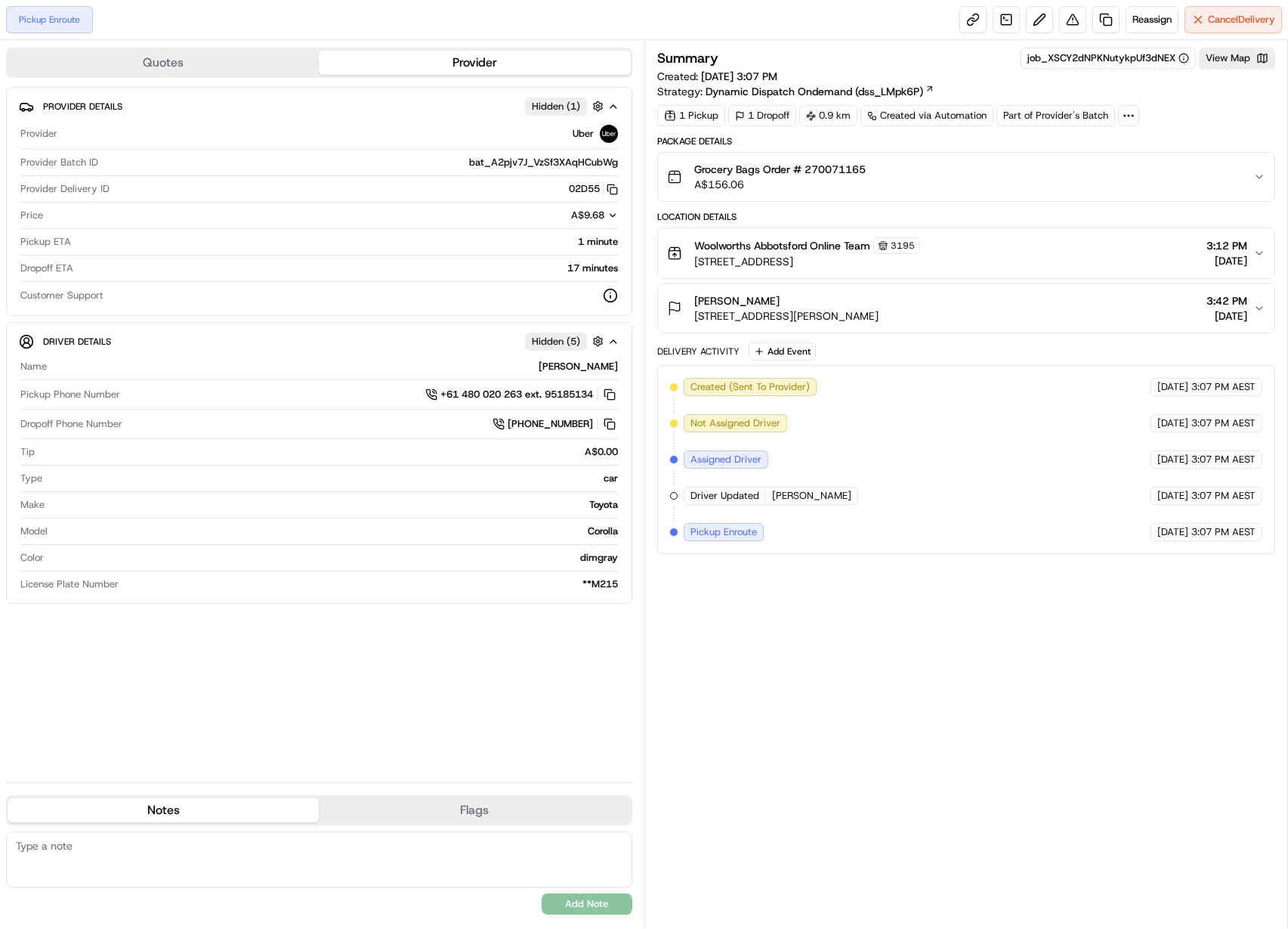
click at [712, 686] on div "Summary job_XSCY2dNPKNutykpUf3dNEX View Map Created: 19/09/2025 3:07 PM Strateg…" at bounding box center [967, 484] width 619 height 873
